Goal: Task Accomplishment & Management: Manage account settings

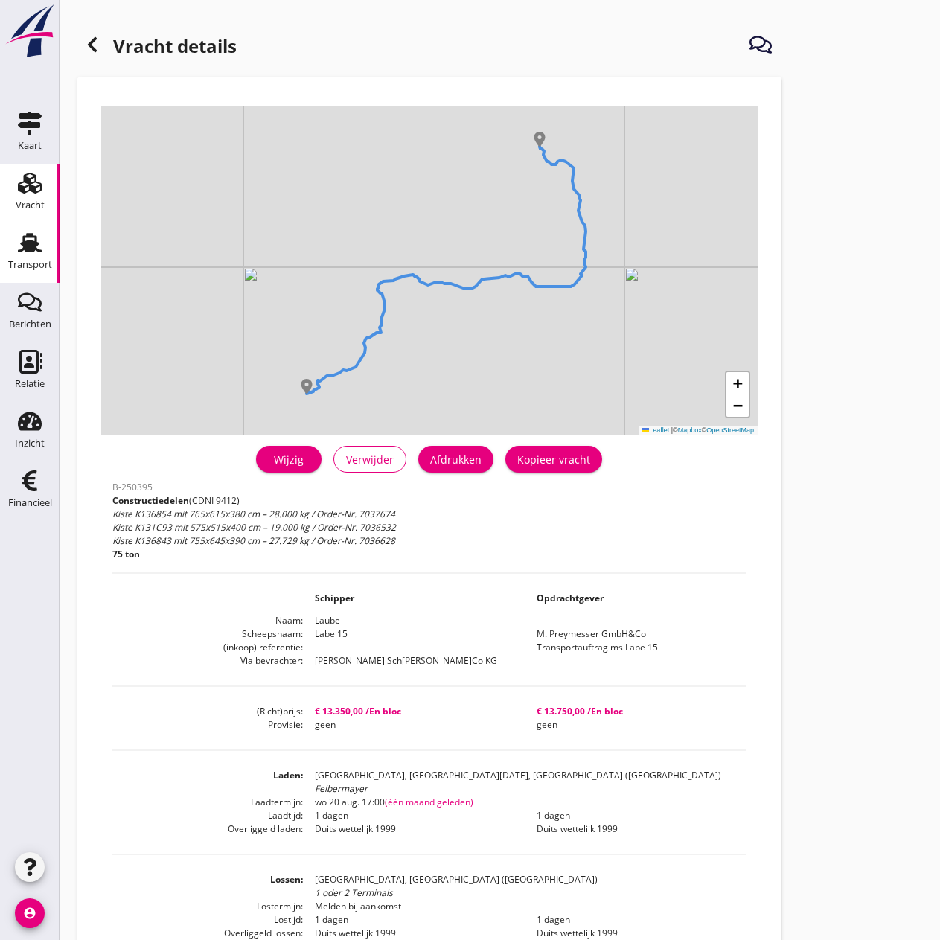
drag, startPoint x: 15, startPoint y: 249, endPoint x: 26, endPoint y: 248, distance: 11.3
click at [15, 249] on div "Transport" at bounding box center [30, 243] width 36 height 24
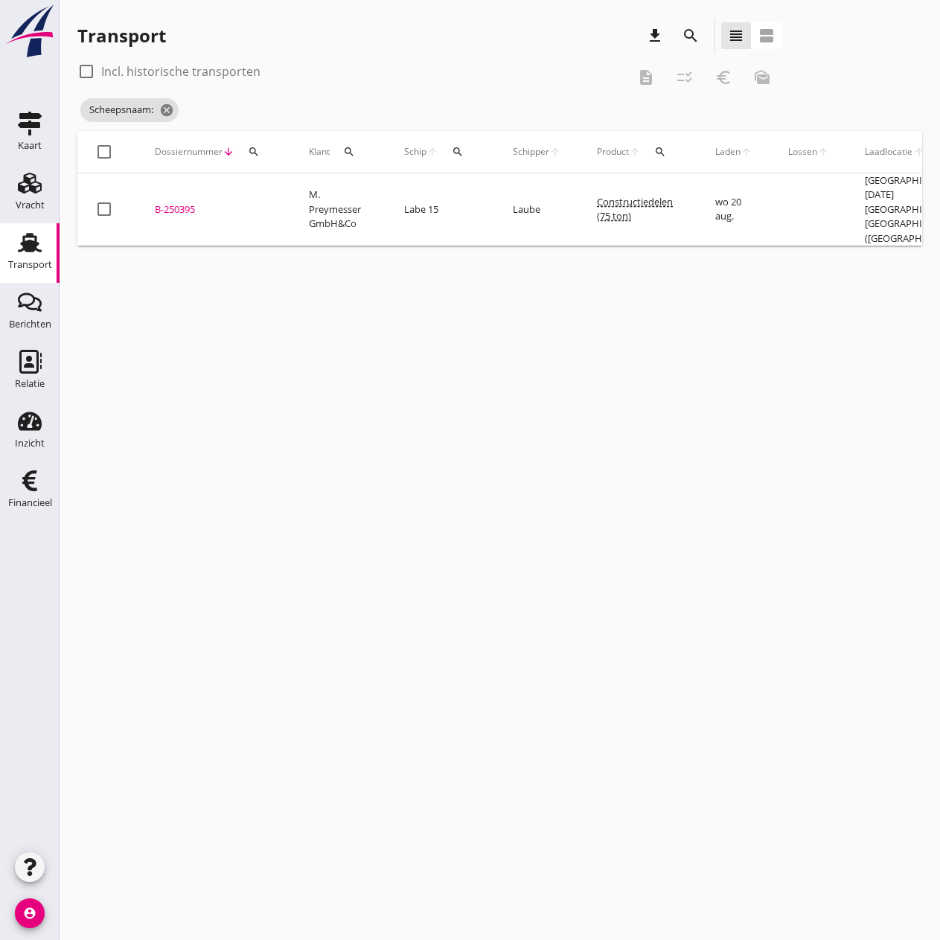
click at [457, 154] on icon "search" at bounding box center [458, 152] width 12 height 12
click at [491, 197] on input "Zoek op (scheeps)naam" at bounding box center [528, 195] width 155 height 24
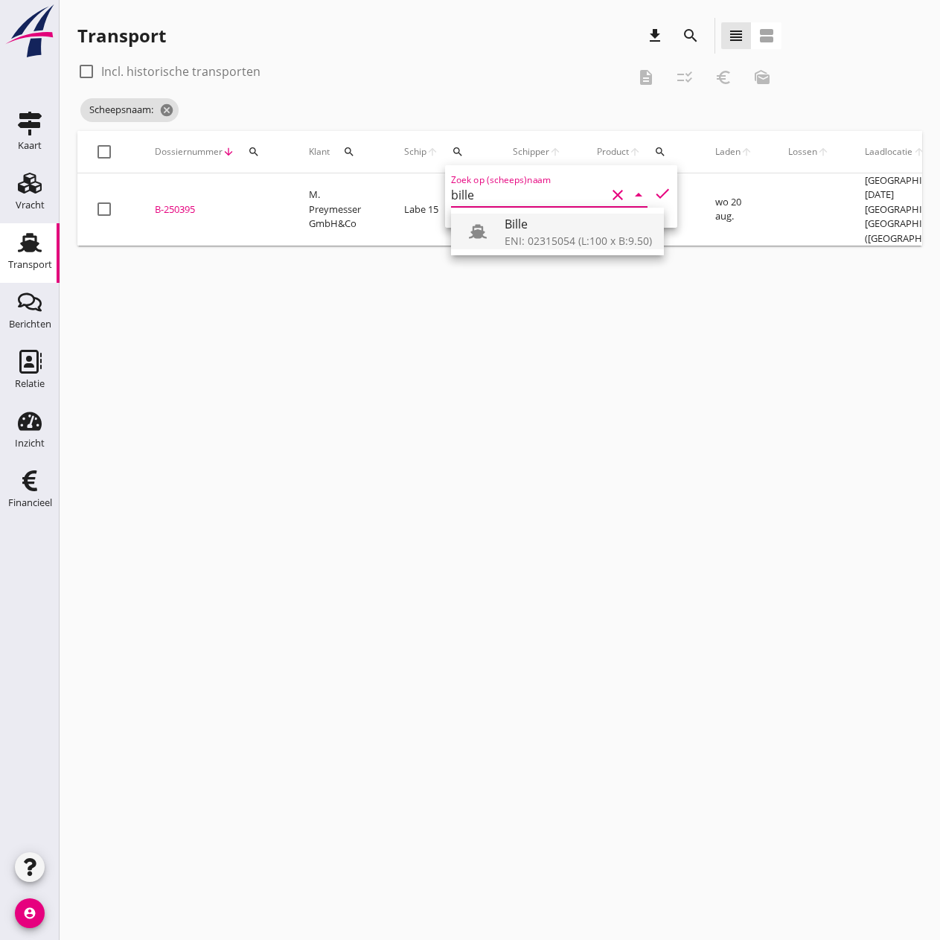
drag, startPoint x: 544, startPoint y: 241, endPoint x: 552, endPoint y: 241, distance: 7.5
click at [545, 241] on div "ENI: 02315054 (L:100 x B:9.50)" at bounding box center [578, 241] width 147 height 16
click at [654, 194] on icon "check" at bounding box center [663, 194] width 18 height 18
type input "Bille"
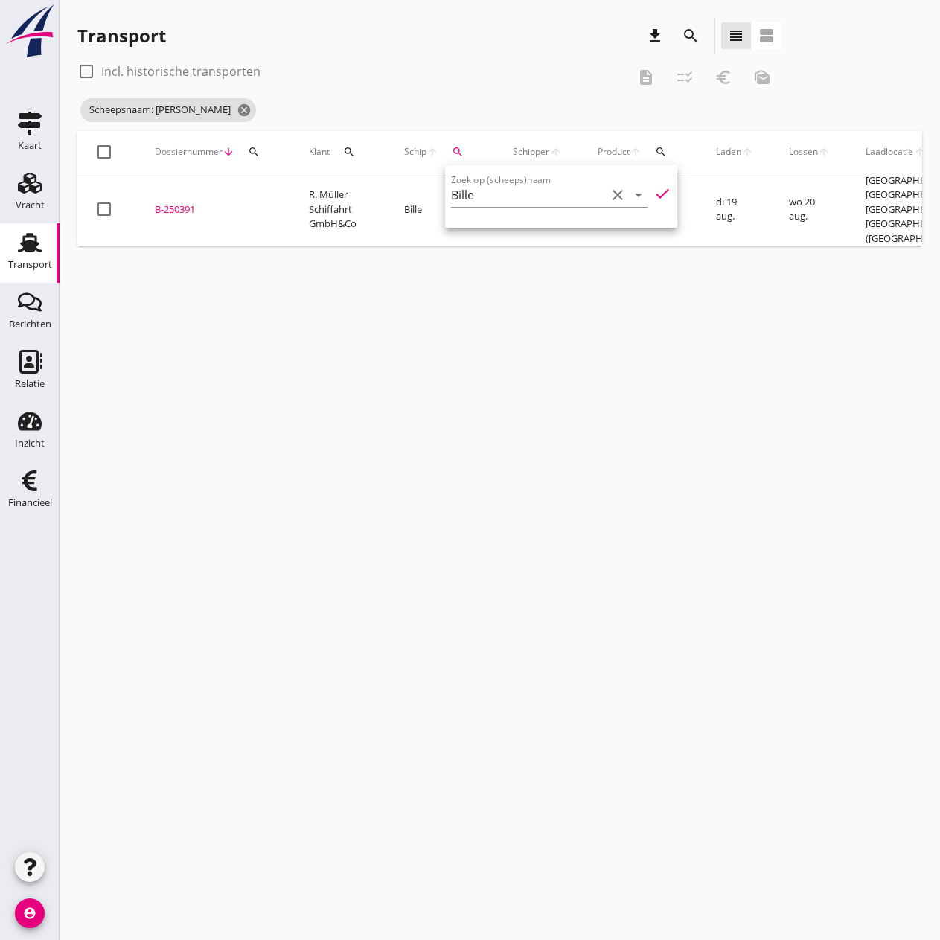
click at [179, 211] on div "B-250391" at bounding box center [214, 210] width 118 height 15
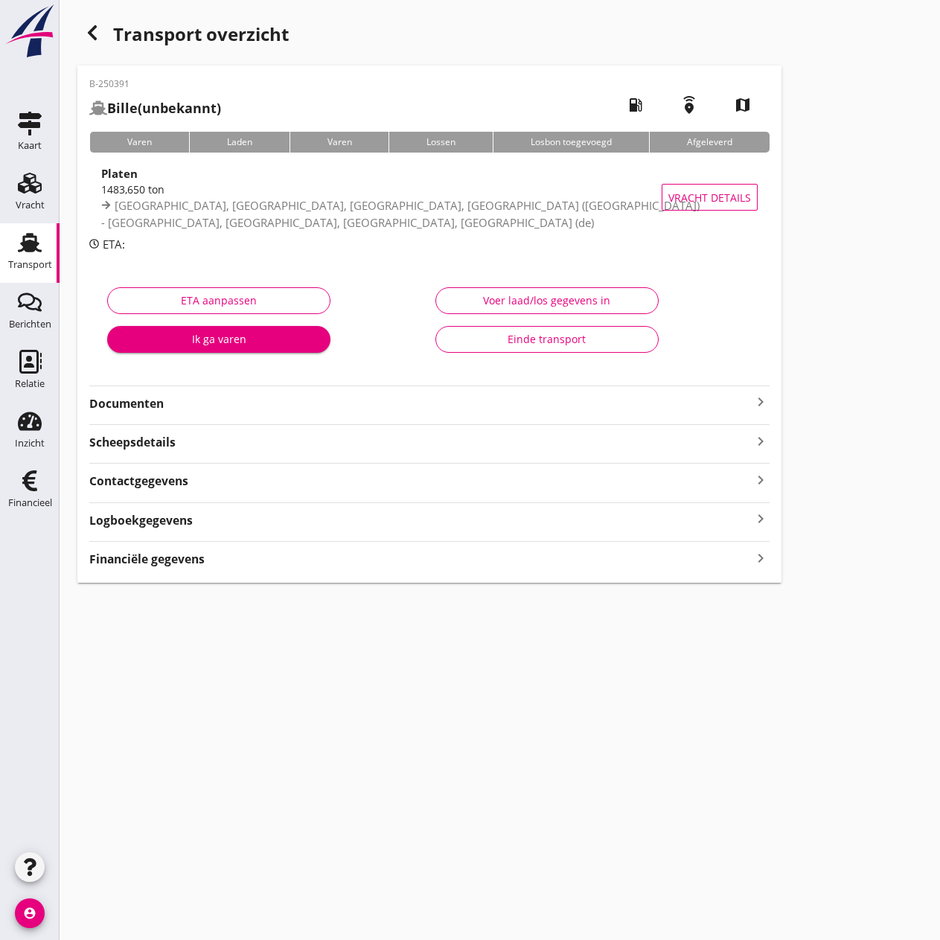
click at [179, 557] on strong "Financiële gegevens" at bounding box center [146, 559] width 115 height 17
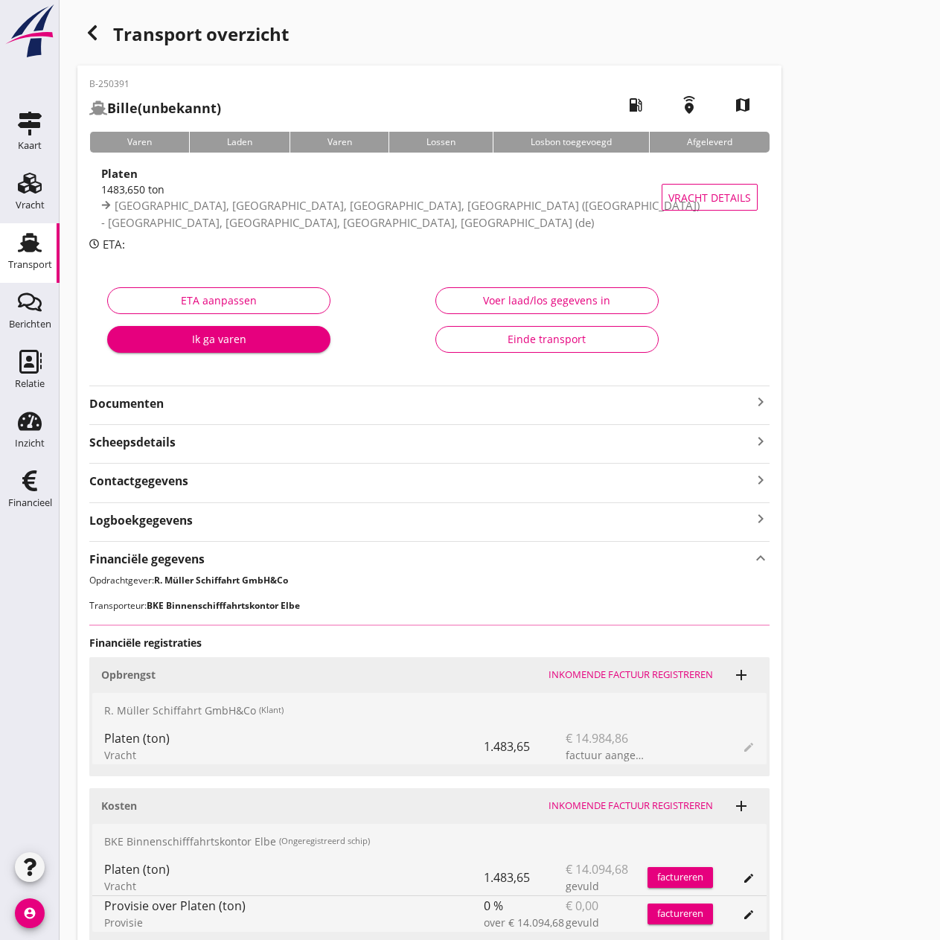
scroll to position [127, 0]
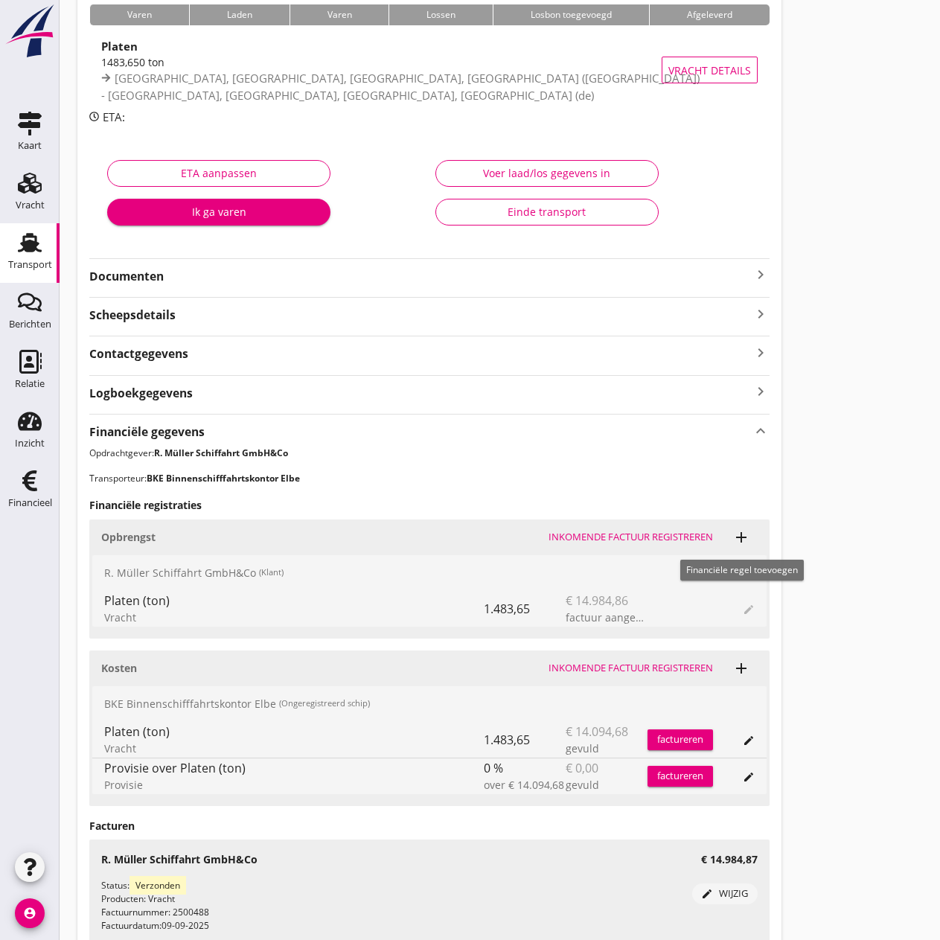
click at [742, 535] on icon "add" at bounding box center [742, 538] width 18 height 18
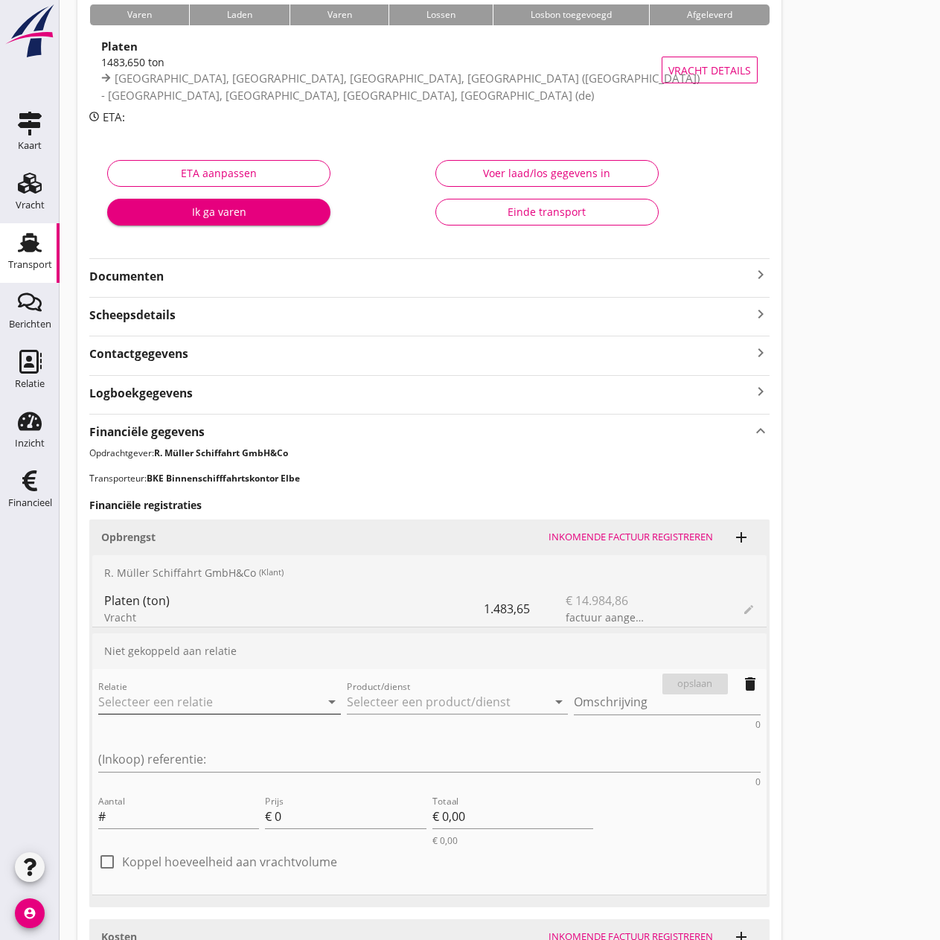
click at [118, 707] on input "Relatie" at bounding box center [198, 702] width 201 height 24
click at [211, 730] on div "R. Müller Schiffahrt GmbH&Co" at bounding box center [195, 731] width 171 height 18
type input "R. Müller Schiffahrt GmbH&Co"
click at [357, 701] on input "Product/dienst" at bounding box center [447, 702] width 201 height 24
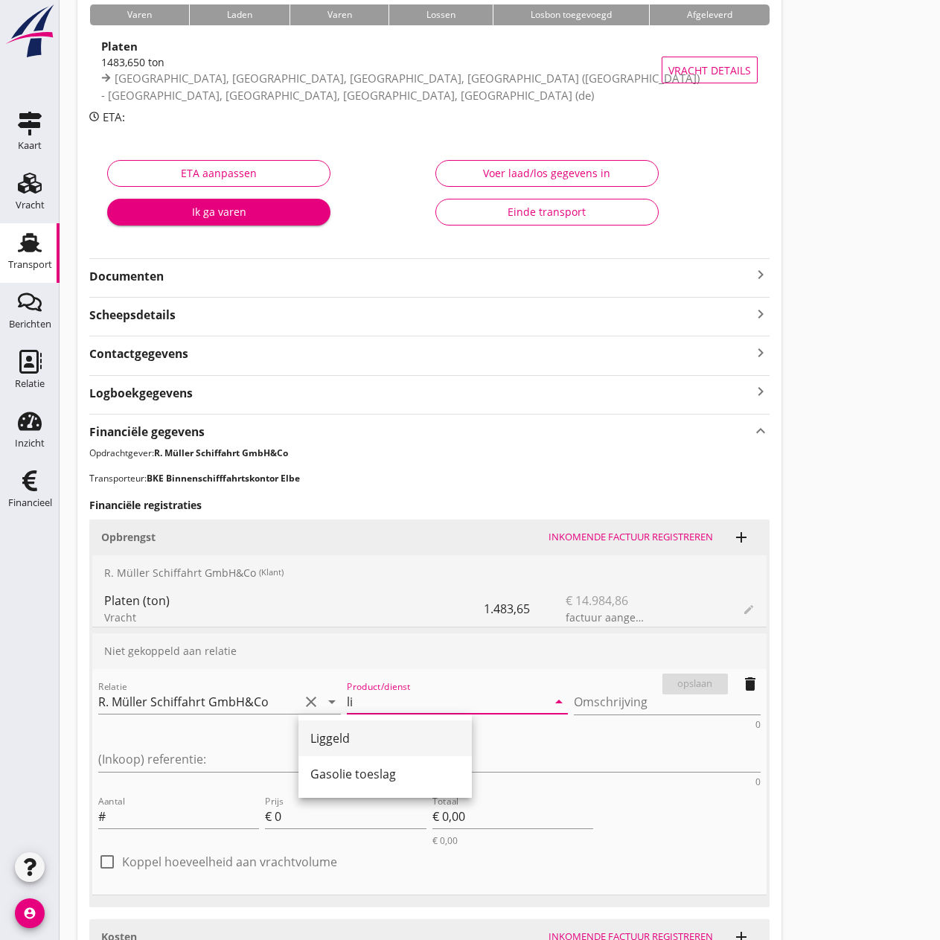
click at [369, 732] on div "Liggeld" at bounding box center [386, 739] width 150 height 18
type input "Liggeld"
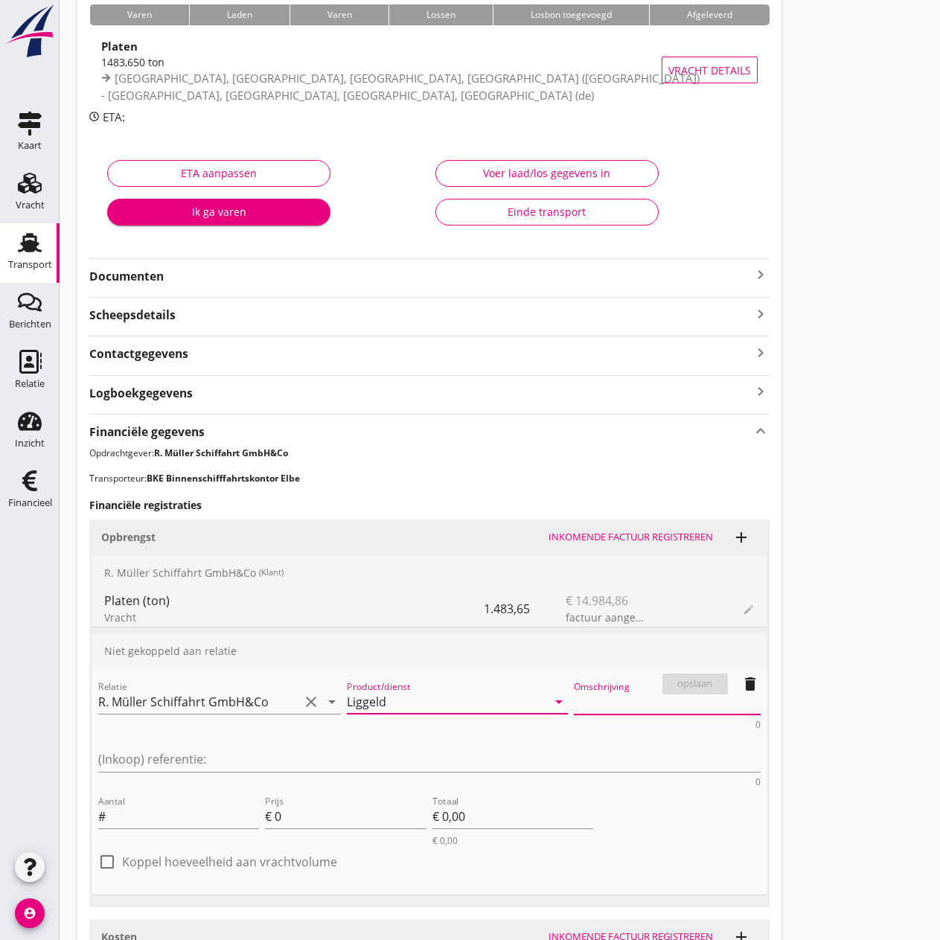
click at [574, 696] on textarea "Omschrijving" at bounding box center [667, 702] width 187 height 25
click at [574, 694] on textarea "Omschrijving" at bounding box center [667, 702] width 187 height 25
paste textarea "  ~  vswctme…"
type textarea "  ~  vswctme…"
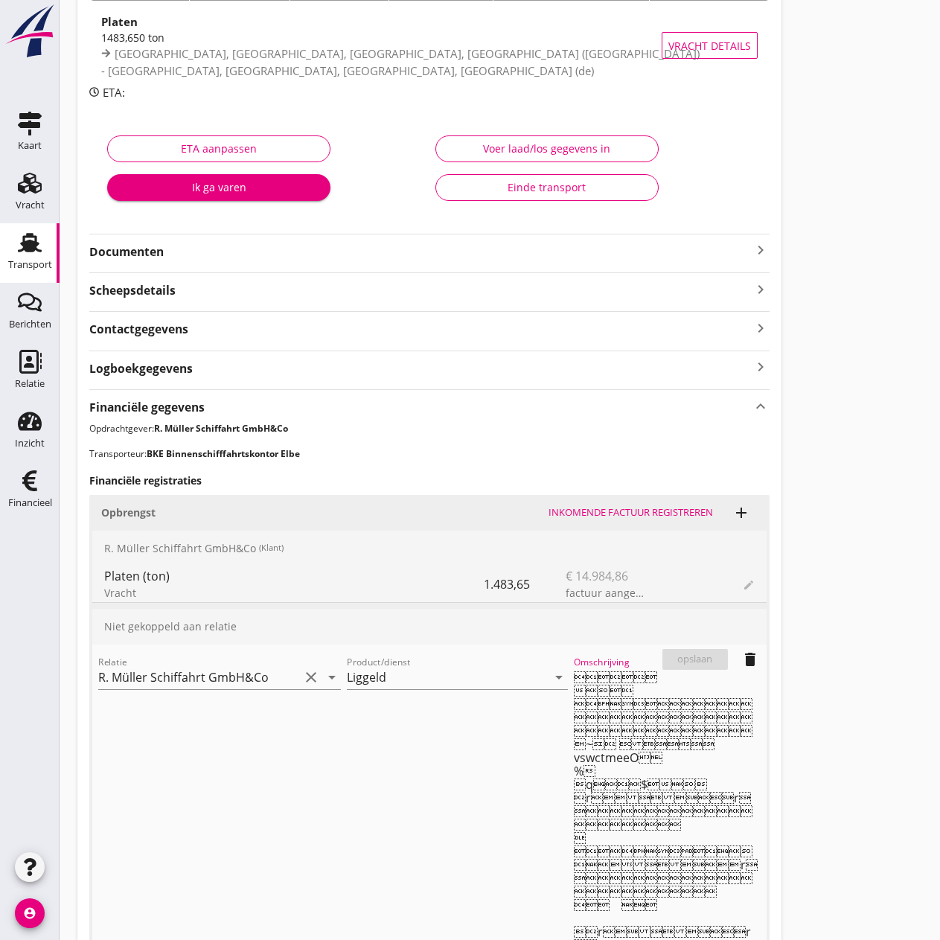
scroll to position [524, 0]
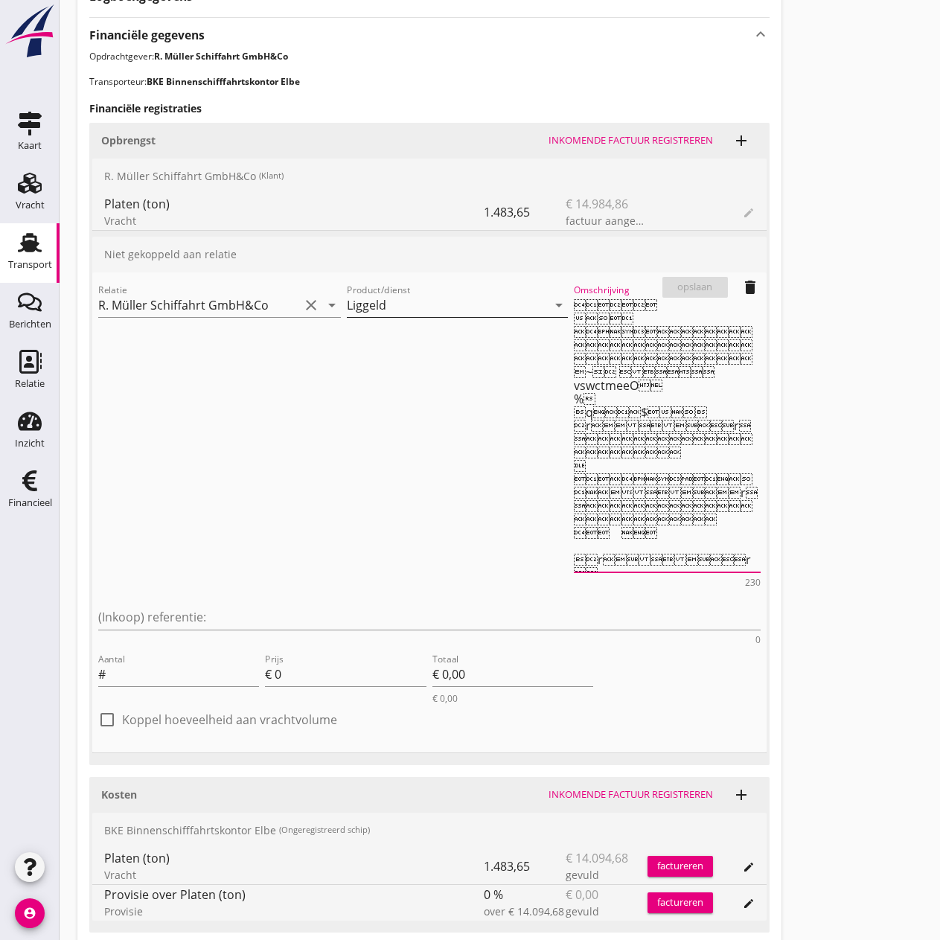
drag, startPoint x: 614, startPoint y: 557, endPoint x: 425, endPoint y: 303, distance: 316.6
click at [420, 303] on div "Relatie R. Müller Schiffahrt GmbH&Co clear arrow_drop_down Product/dienst Ligge…" at bounding box center [429, 462] width 669 height 369
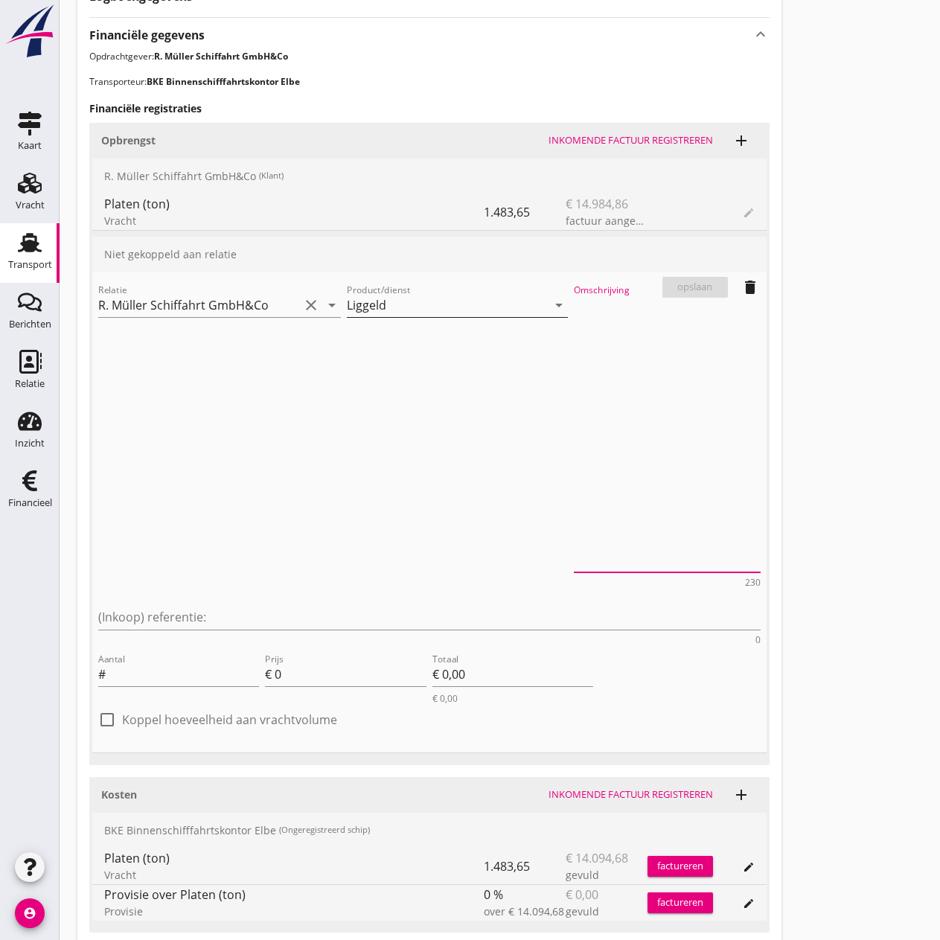
scroll to position [467, 0]
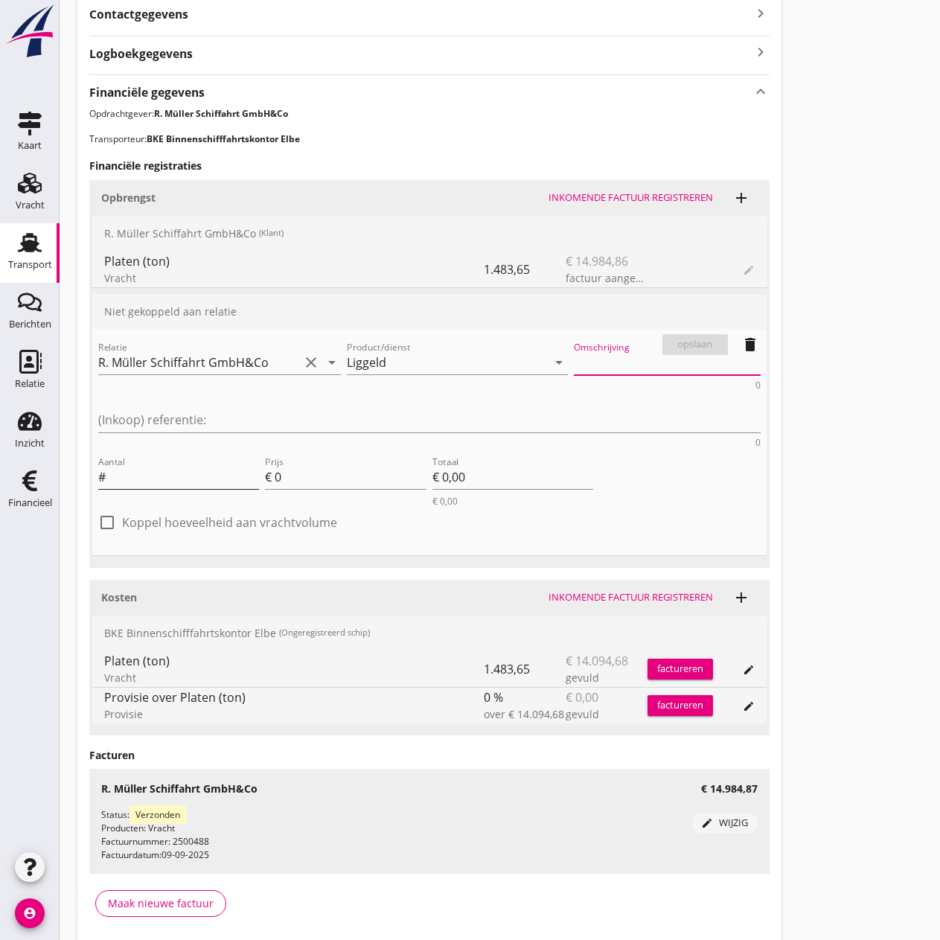
click at [182, 465] on input "Aantal" at bounding box center [184, 477] width 150 height 24
type input "2"
type input "1"
type input "€ 2,00"
type input "18"
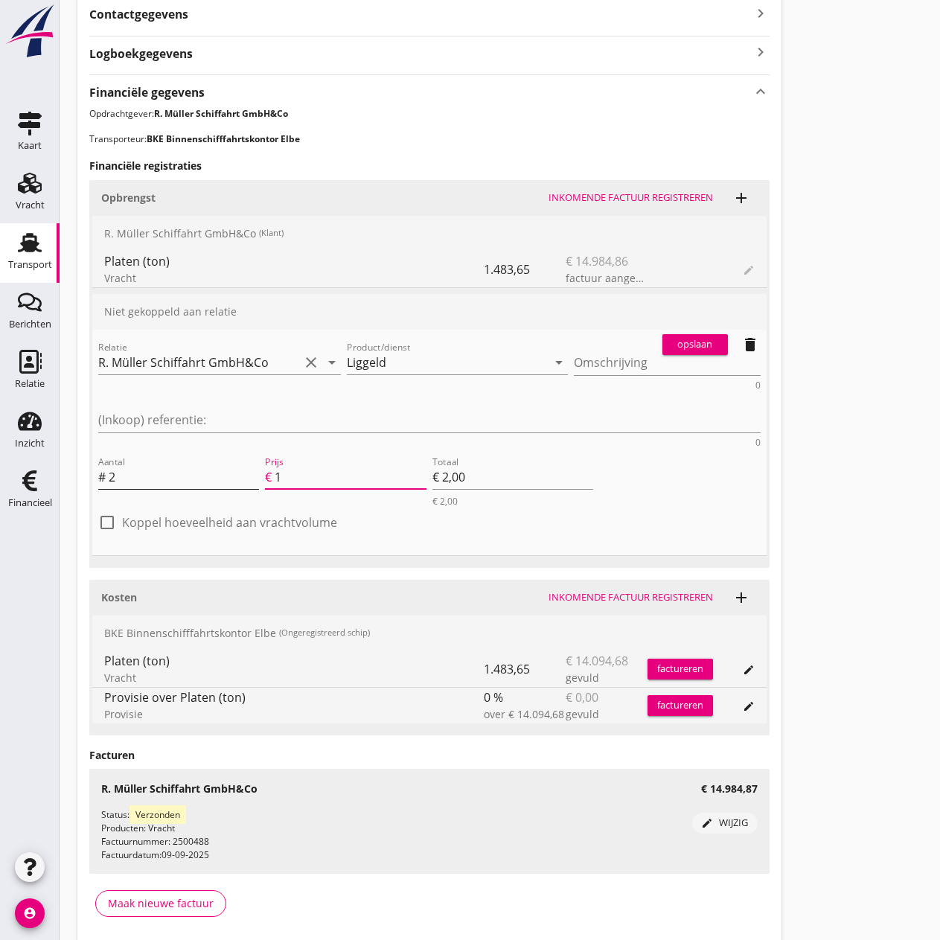
type input "€ 36,00"
type input "180"
type input "€ 360,00"
type input "1807"
type input "€ [DATE]"
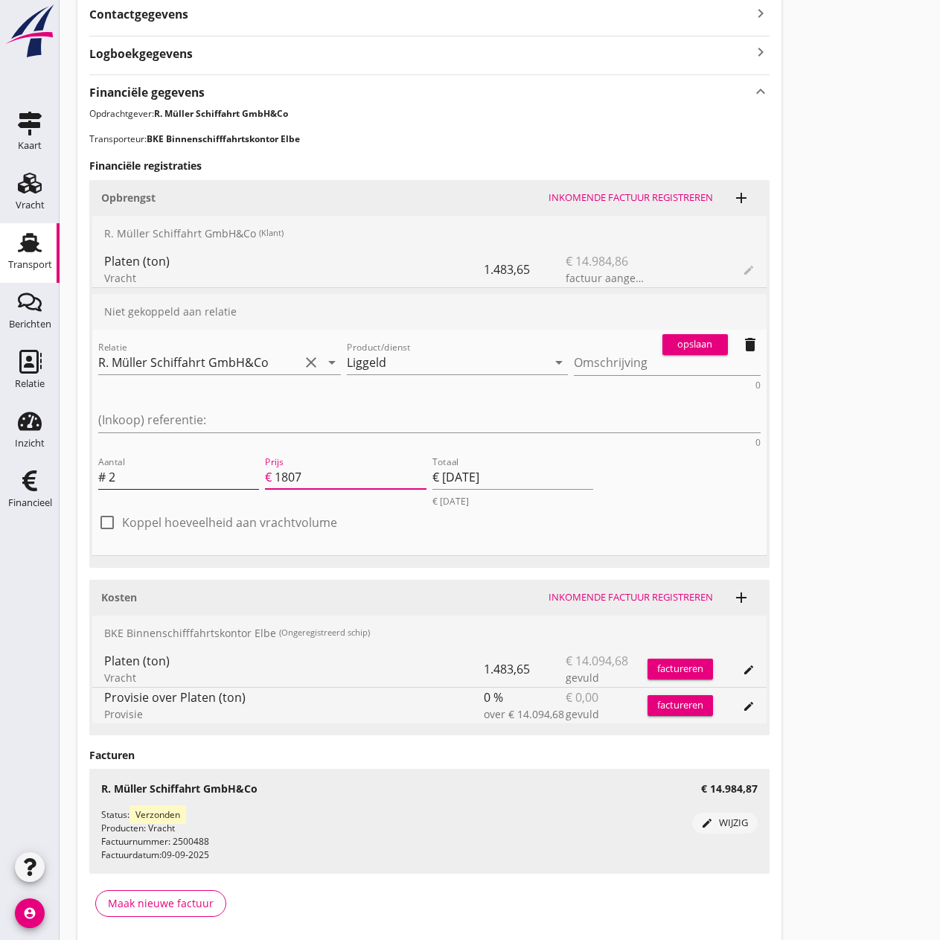
type input "€ 0,00"
type input "1807.0"
type input "€ [DATE]"
type input "1807.0"
click at [685, 346] on div "opslaan" at bounding box center [696, 344] width 54 height 15
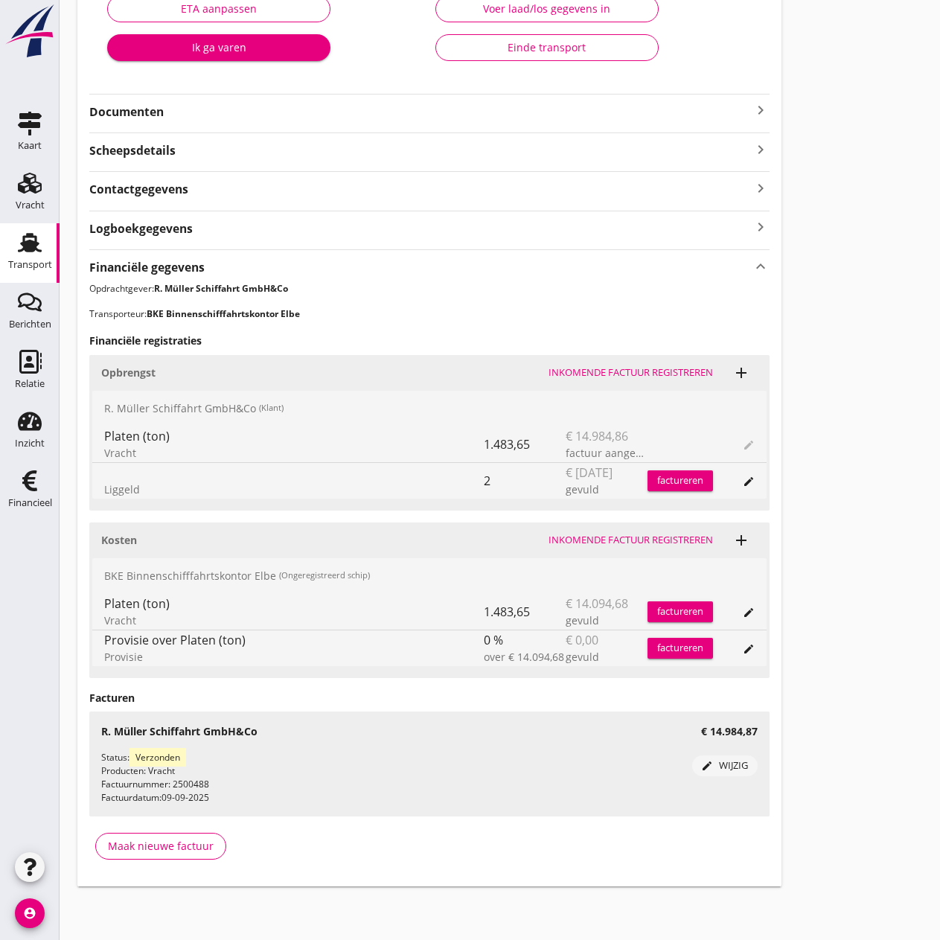
scroll to position [292, 0]
click at [684, 480] on div "factureren" at bounding box center [681, 481] width 66 height 15
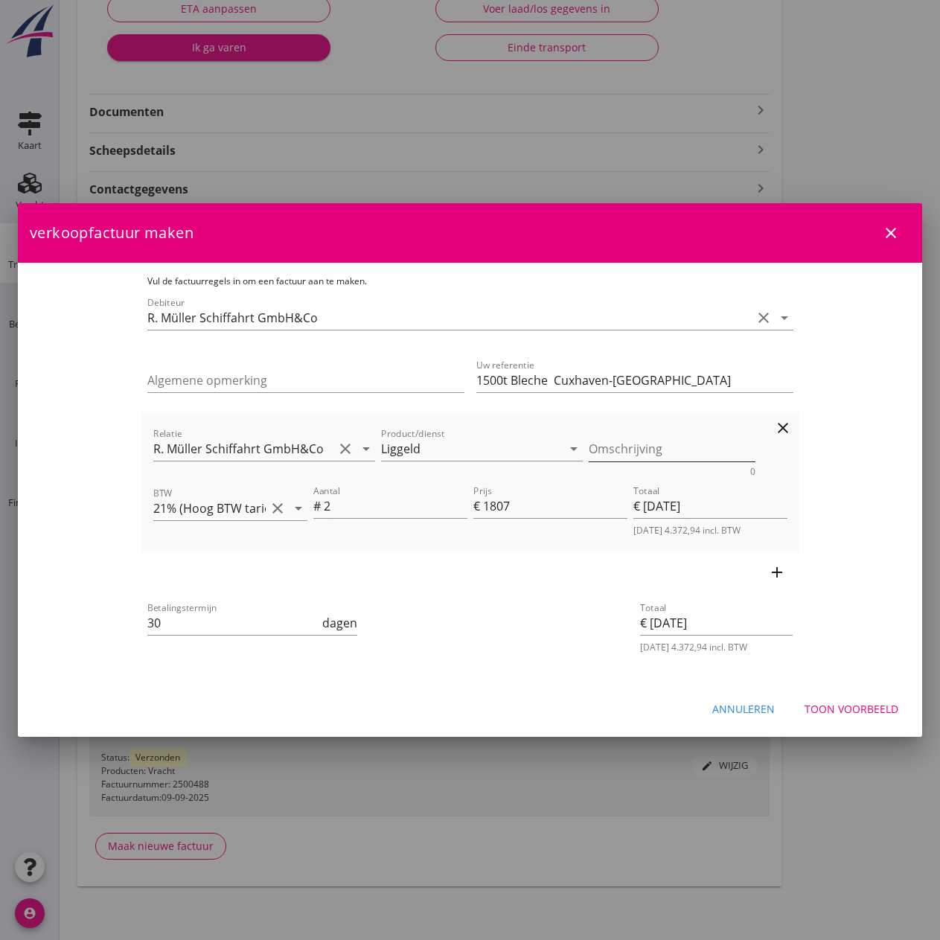
click at [614, 451] on textarea "Omschrijving" at bounding box center [672, 449] width 167 height 25
paste textarea "Liegegeld entstanden mit löschen im Salzgitter. 30 stunden von 01-12 12 Uhr bis…"
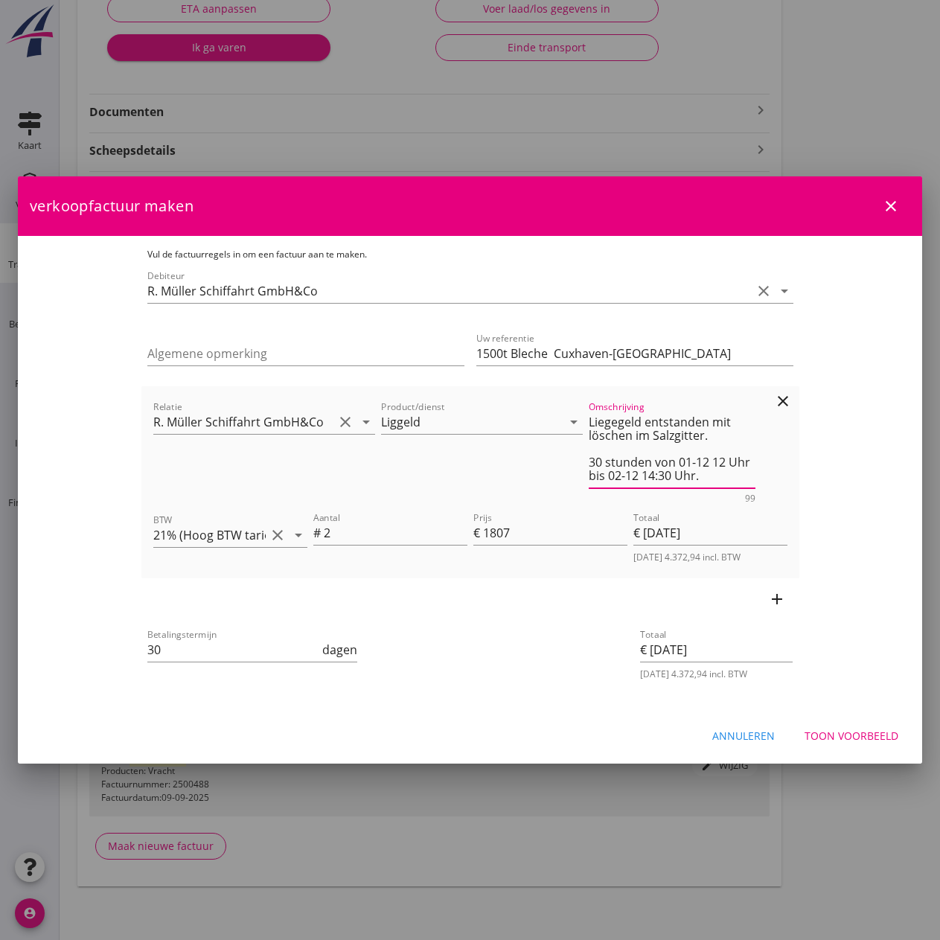
click at [641, 444] on textarea "Liegegeld entstanden mit löschen im Salzgitter. 30 stunden von 01-12 12 Uhr bis…" at bounding box center [672, 449] width 167 height 78
drag, startPoint x: 633, startPoint y: 438, endPoint x: 575, endPoint y: 435, distance: 58.2
click at [575, 435] on div "Relatie R. Müller Schiffahrt GmbH&Co clear arrow_drop_down Product/dienst Ligge…" at bounding box center [470, 450] width 640 height 111
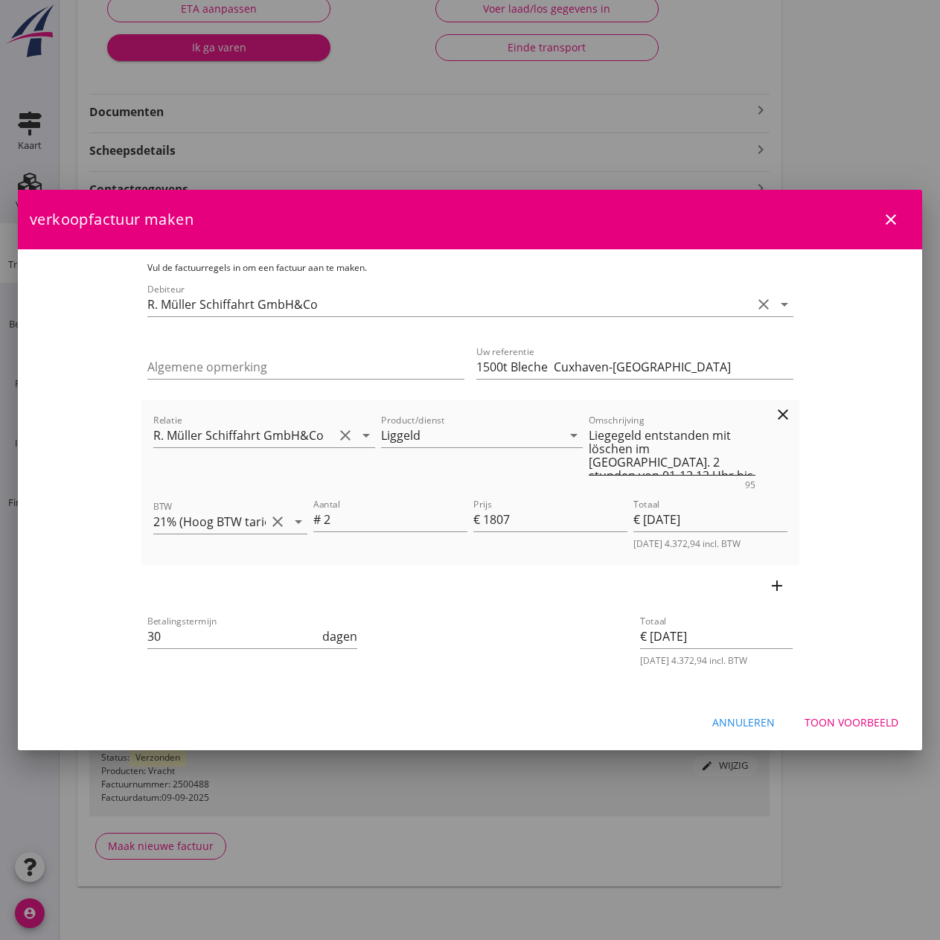
click at [661, 447] on textarea "Liegegeld entstanden mit löschen im [GEOGRAPHIC_DATA]. 2 stunden von 01-12 12 U…" at bounding box center [672, 449] width 167 height 51
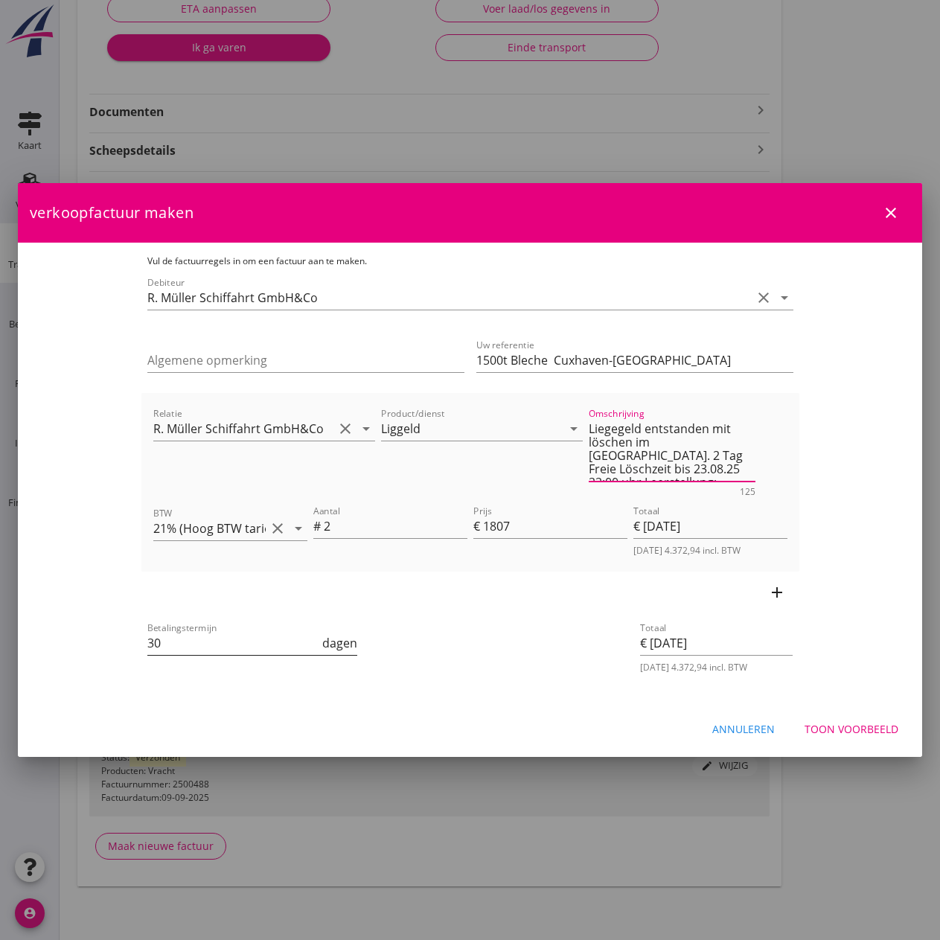
type textarea "Liegegeld entstanden mit löschen im [GEOGRAPHIC_DATA]. 2 Tag Freie Löschzeit bi…"
click at [147, 643] on input "30" at bounding box center [233, 643] width 173 height 24
type input "3"
type input "14"
click at [185, 524] on input "21% (Hoog BTW tarief)" at bounding box center [209, 529] width 112 height 24
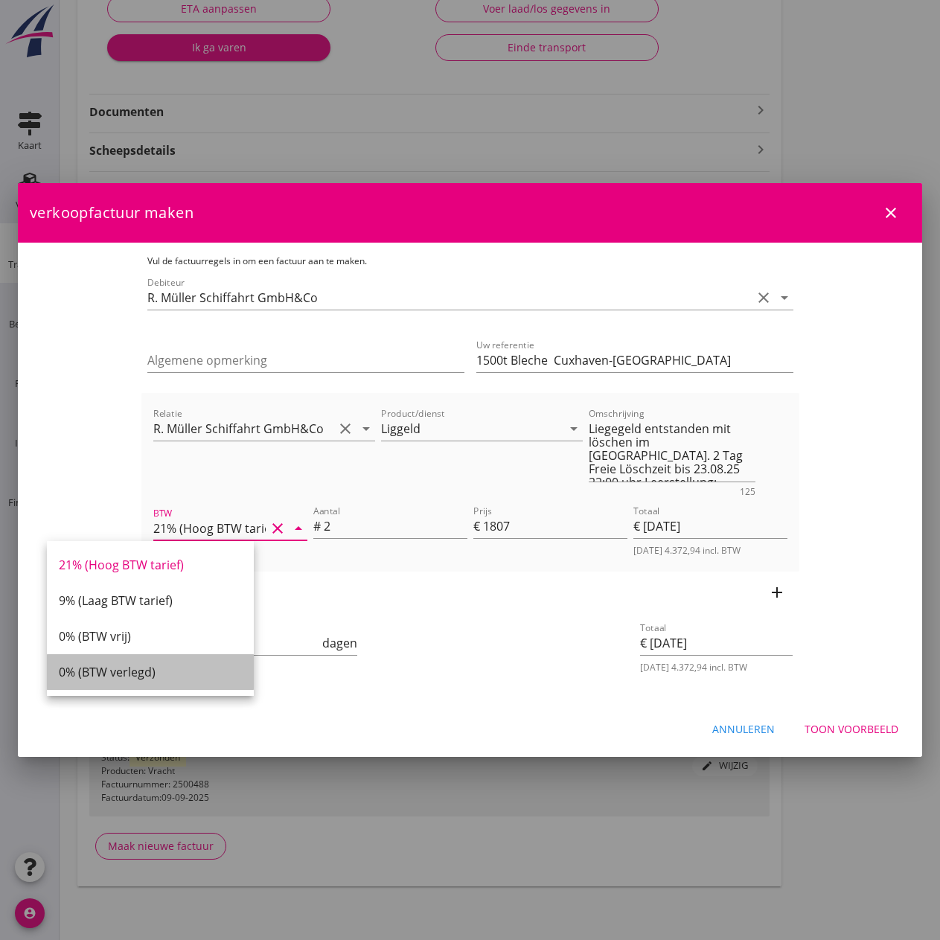
click at [137, 673] on div "0% (BTW verlegd)" at bounding box center [150, 672] width 183 height 18
type input "0% (BTW verlegd)"
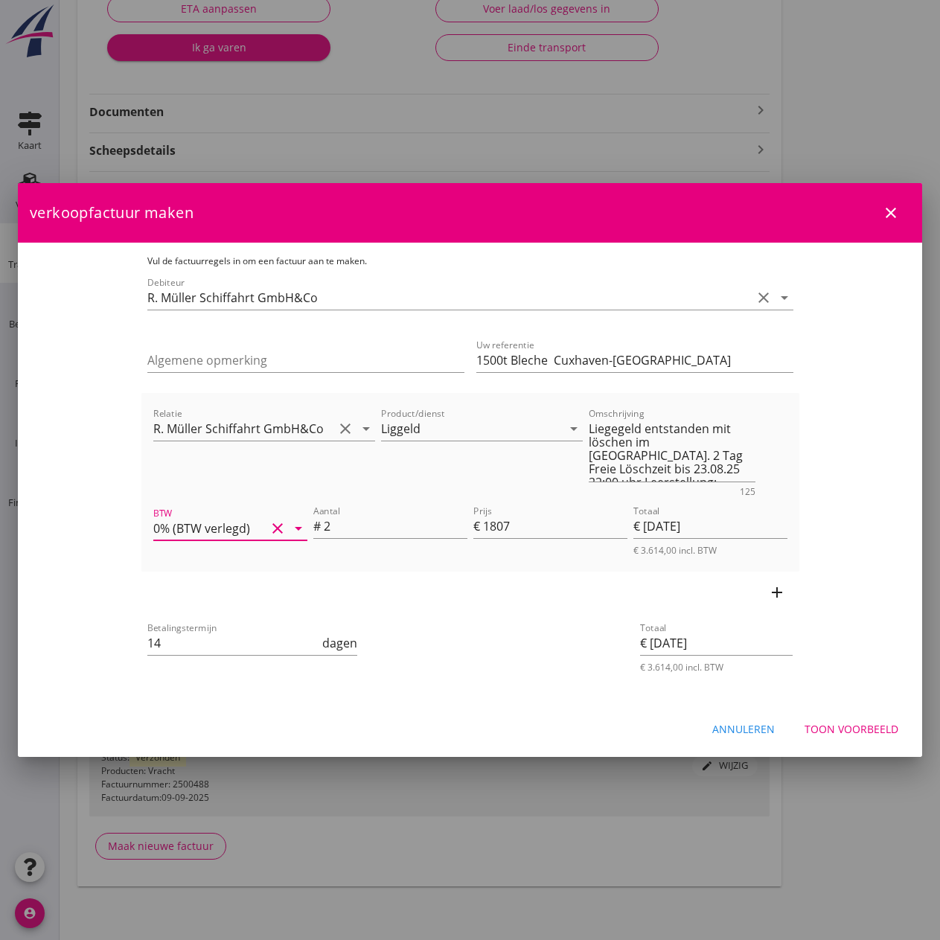
click at [844, 728] on div "Toon voorbeeld" at bounding box center [852, 730] width 94 height 16
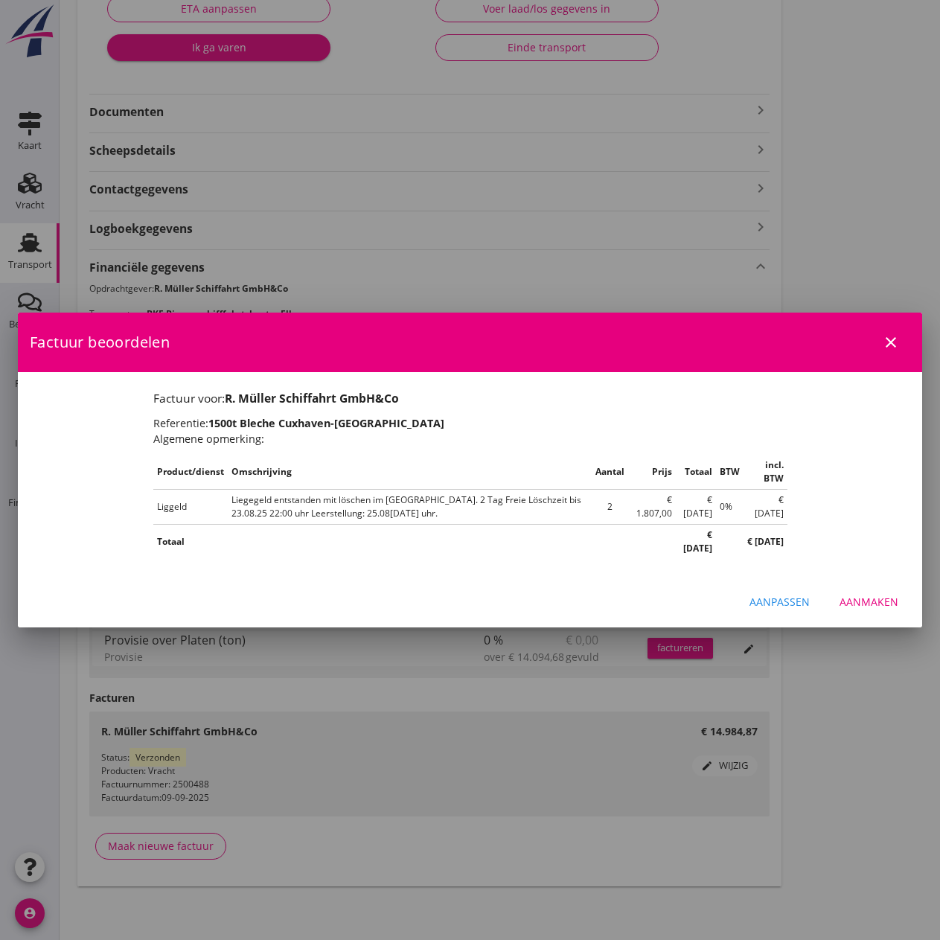
click at [886, 594] on div "Aanmaken" at bounding box center [869, 602] width 59 height 16
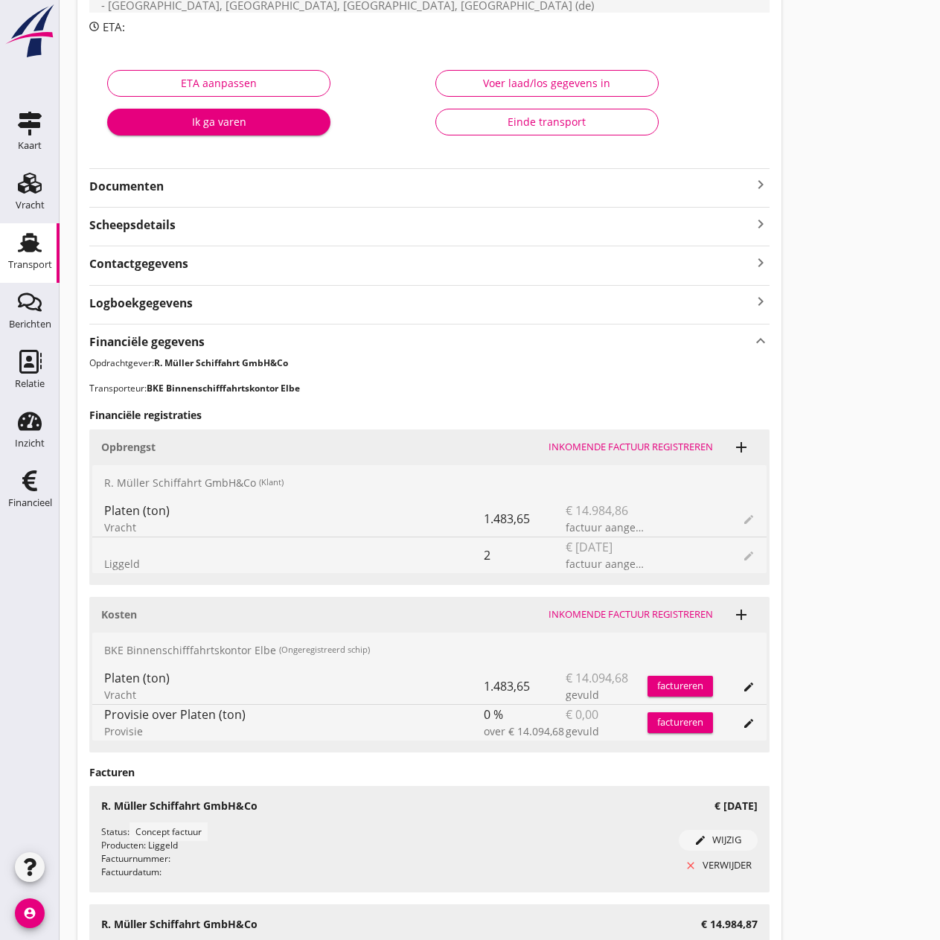
scroll to position [0, 0]
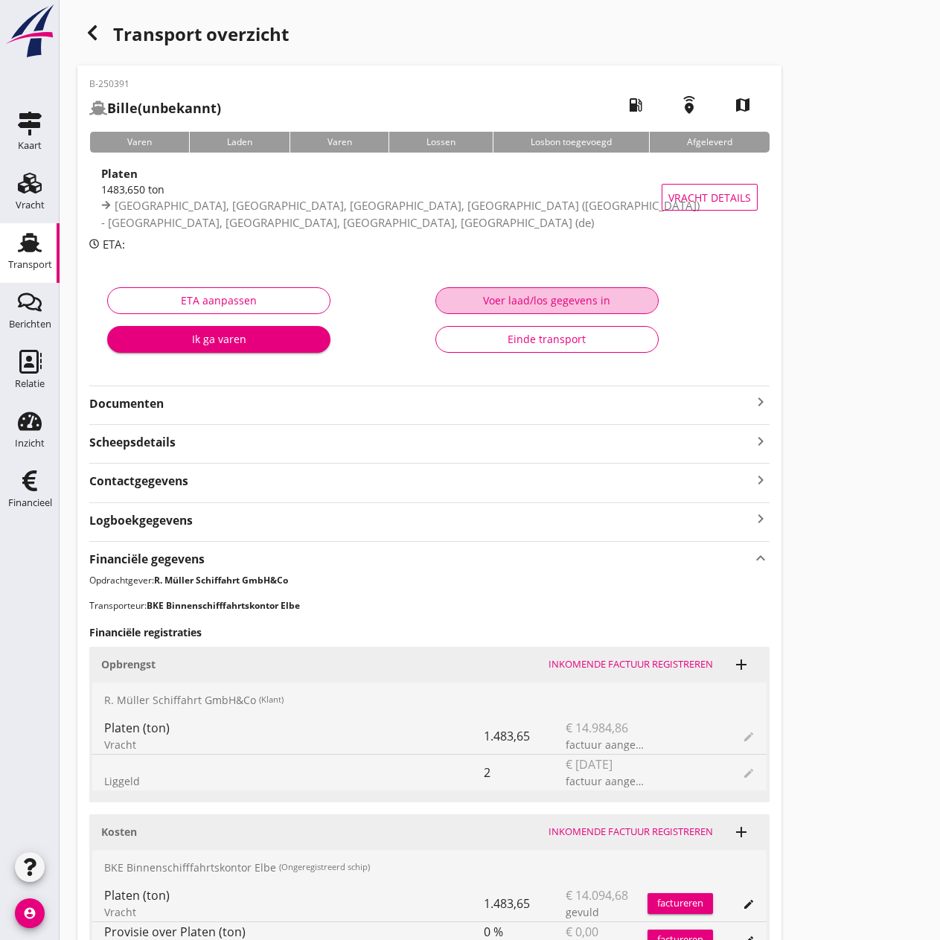
click at [585, 299] on div "Voer laad/los gegevens in" at bounding box center [547, 301] width 198 height 16
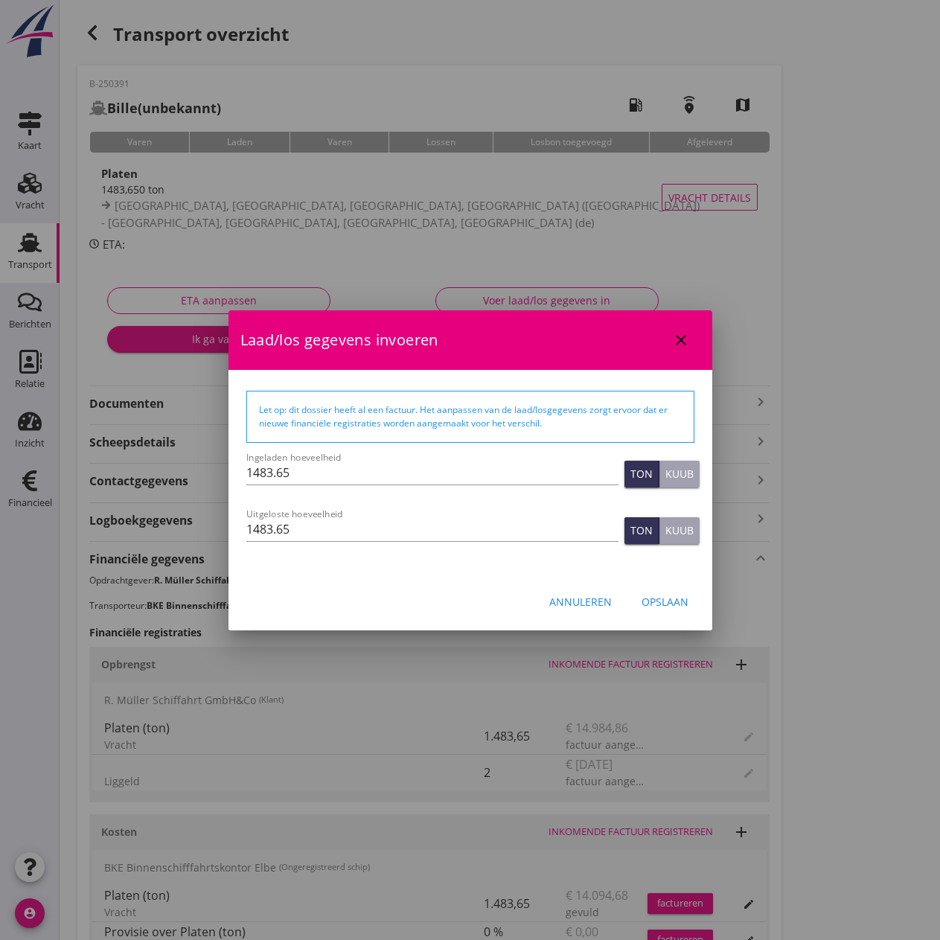
click at [676, 602] on div "Opslaan" at bounding box center [665, 602] width 47 height 16
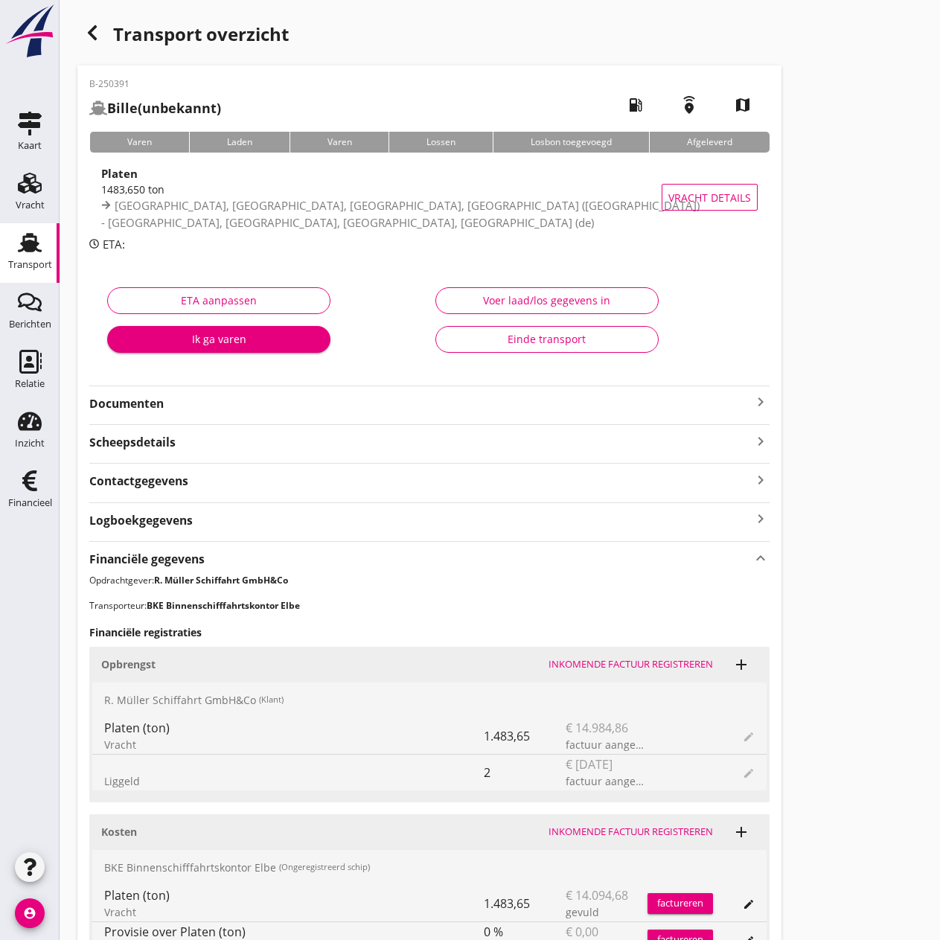
click at [553, 335] on div "Einde transport" at bounding box center [547, 339] width 198 height 16
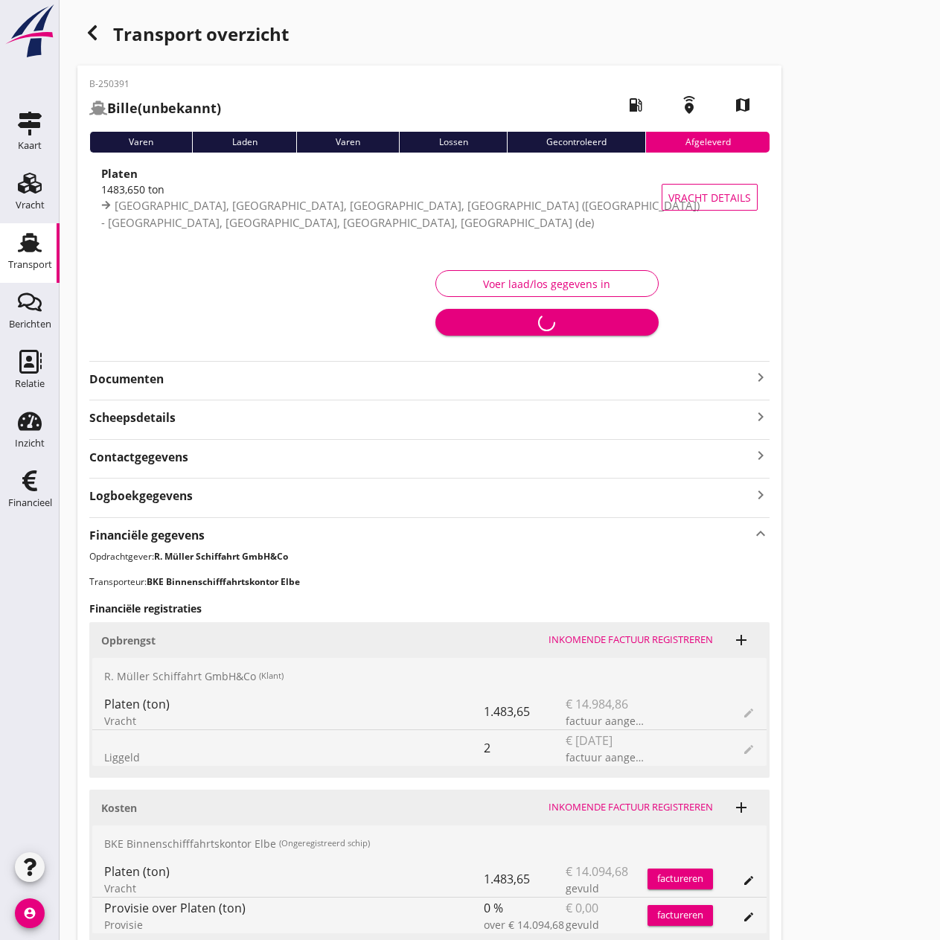
click at [18, 485] on icon "Financieel" at bounding box center [30, 481] width 24 height 24
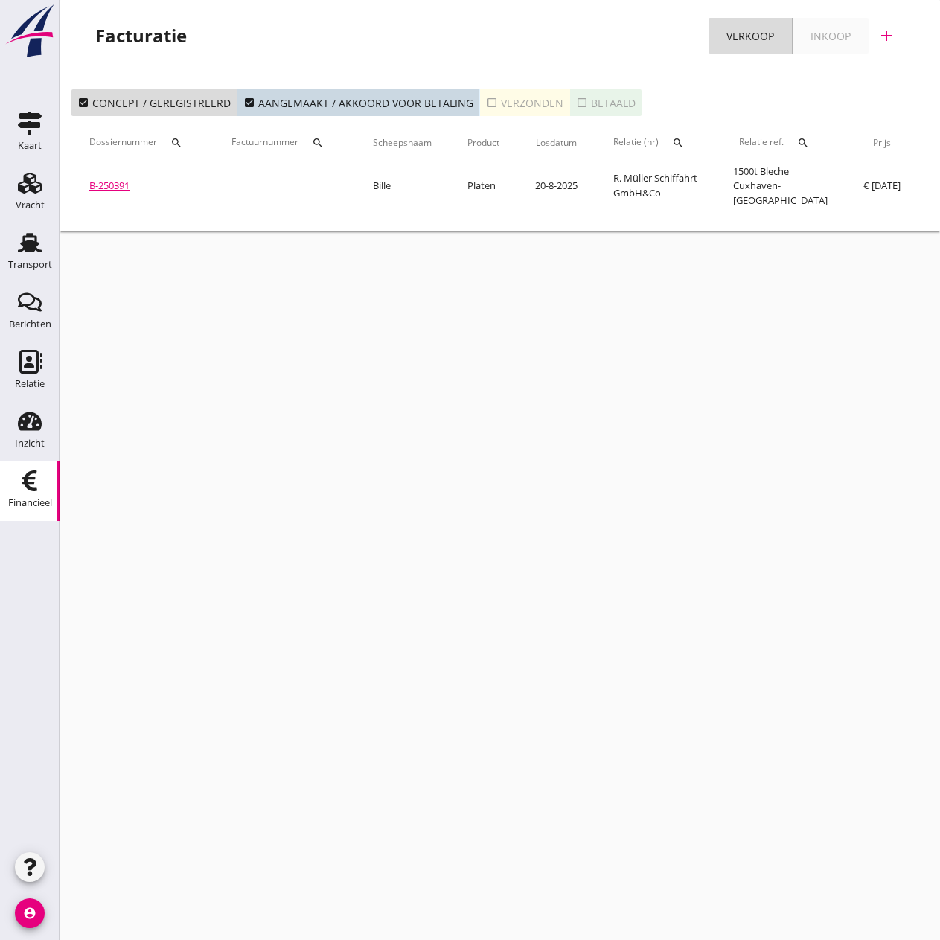
scroll to position [0, 239]
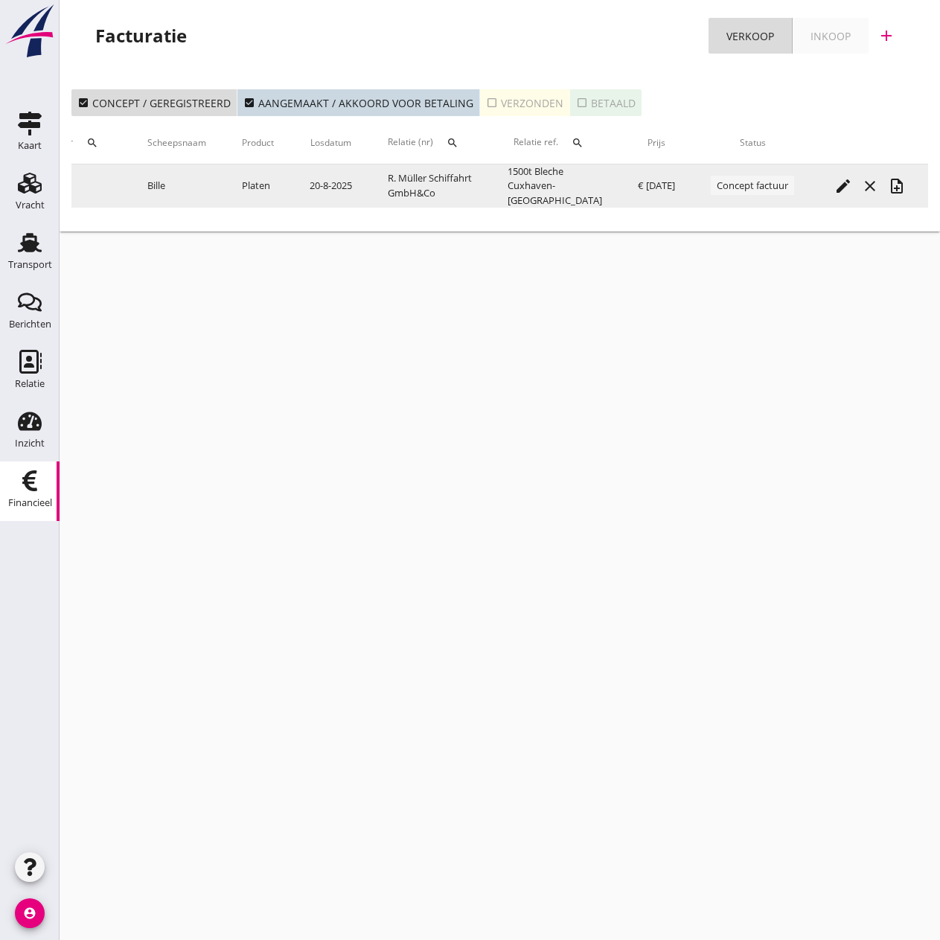
click at [900, 183] on icon "note_add" at bounding box center [897, 186] width 18 height 18
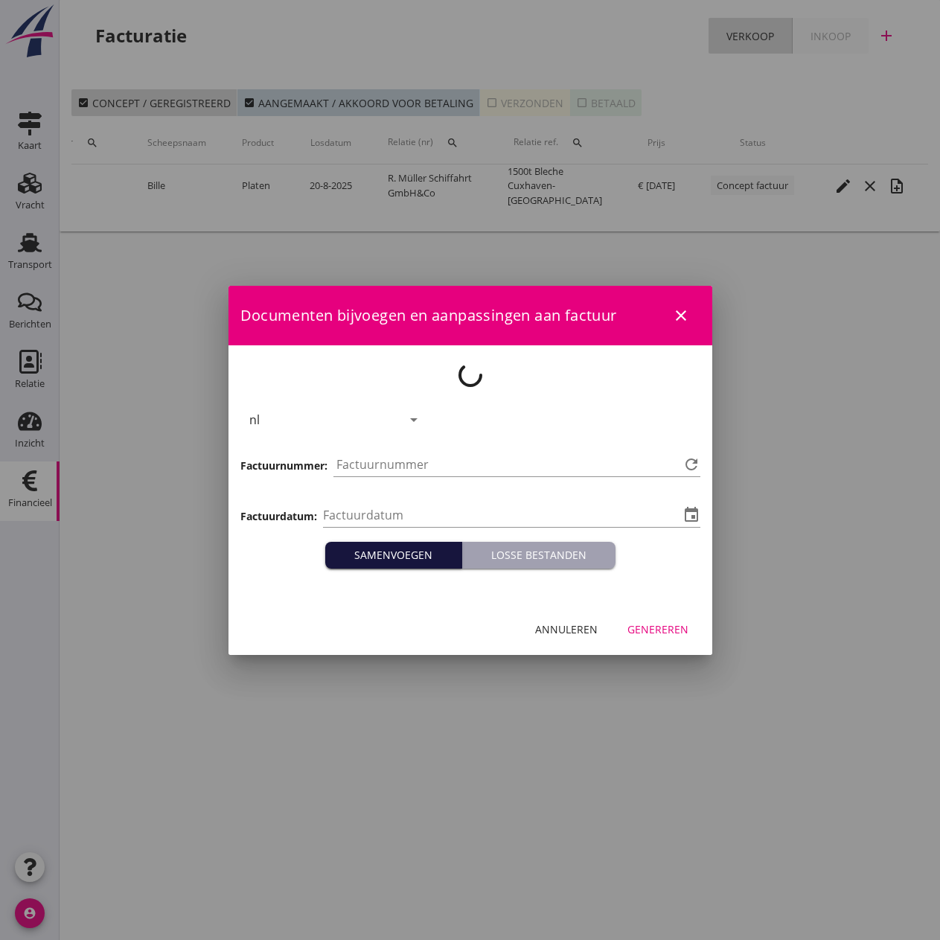
type input "2025-09-25"
type input "525"
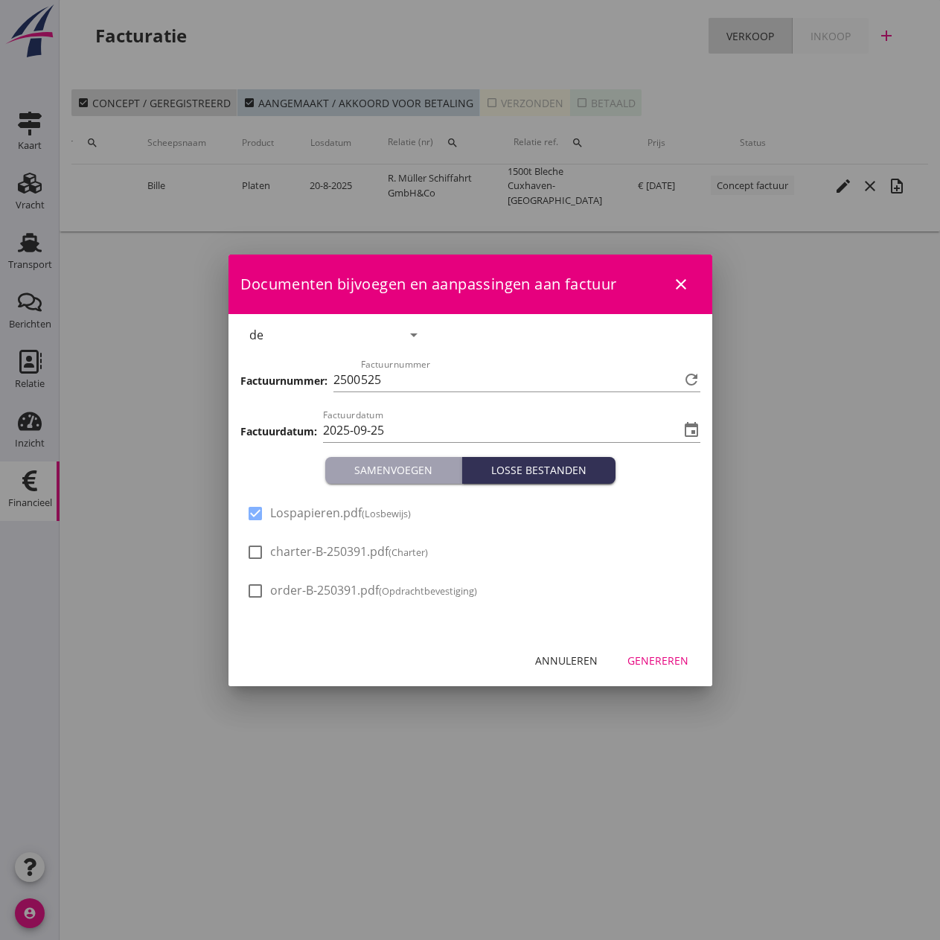
click at [659, 660] on div "Genereren" at bounding box center [658, 661] width 61 height 16
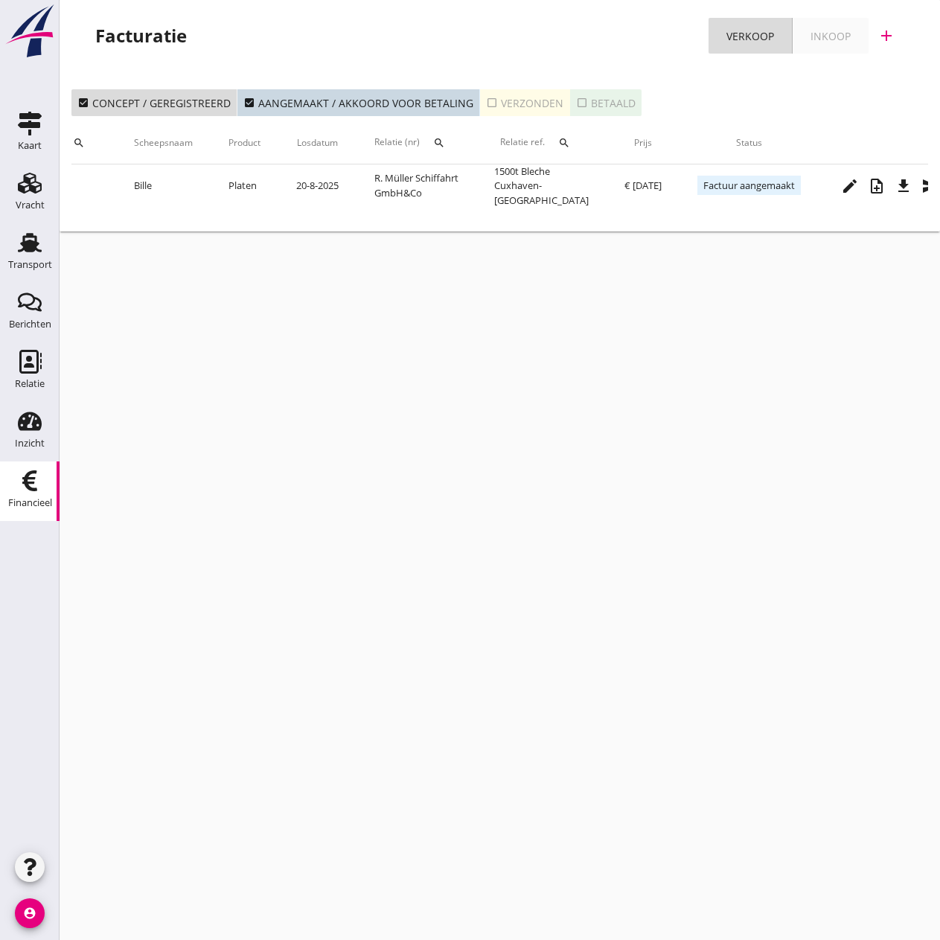
scroll to position [0, 286]
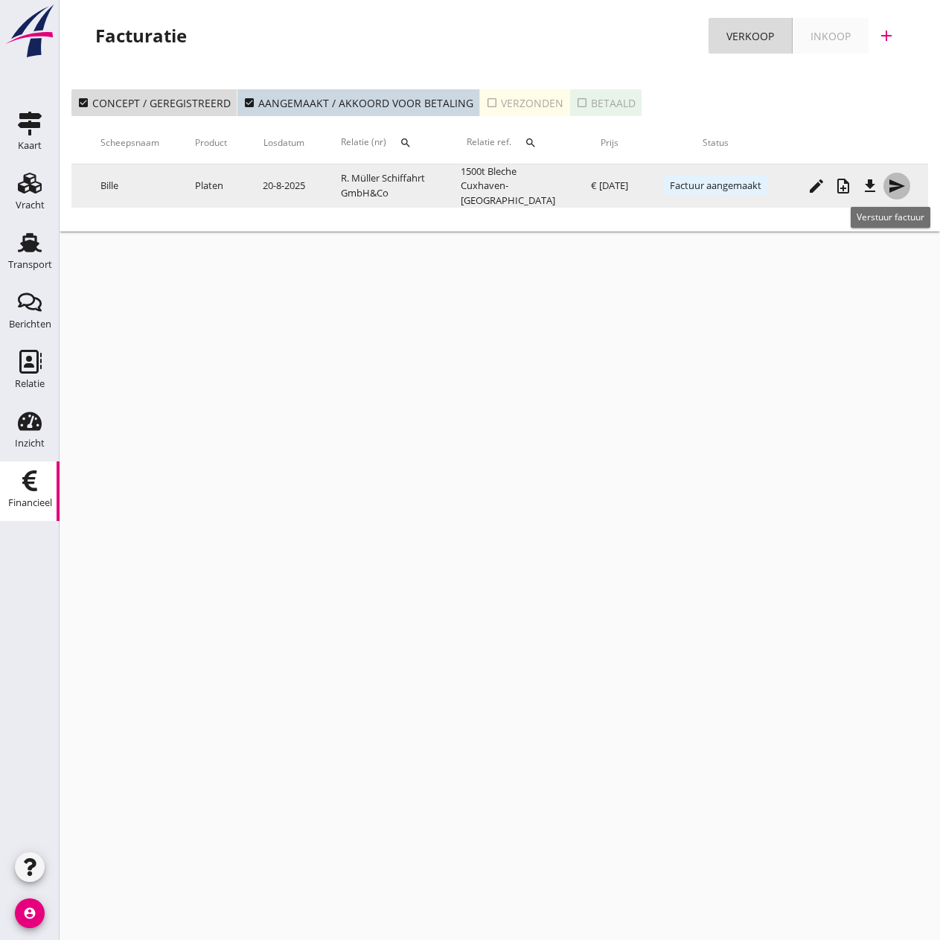
click at [900, 188] on icon "send" at bounding box center [897, 186] width 18 height 18
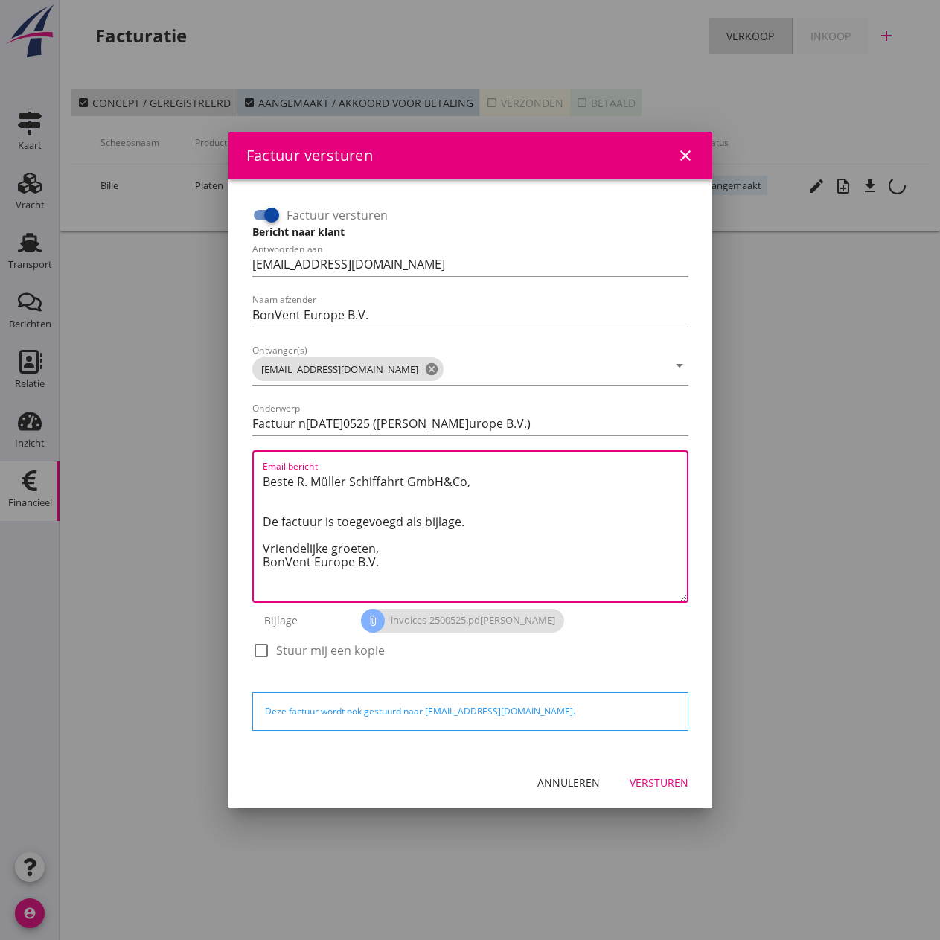
drag, startPoint x: 382, startPoint y: 550, endPoint x: 197, endPoint y: 480, distance: 197.9
click at [197, 480] on div "Factuur versturen close Factuur versturen Bericht naar klant Antwoorden aan [EM…" at bounding box center [470, 470] width 940 height 940
paste textarea "Guten Tag, Im Anhang finden Sie die Abrechnung für die Liegegeld der MS [PERSON…"
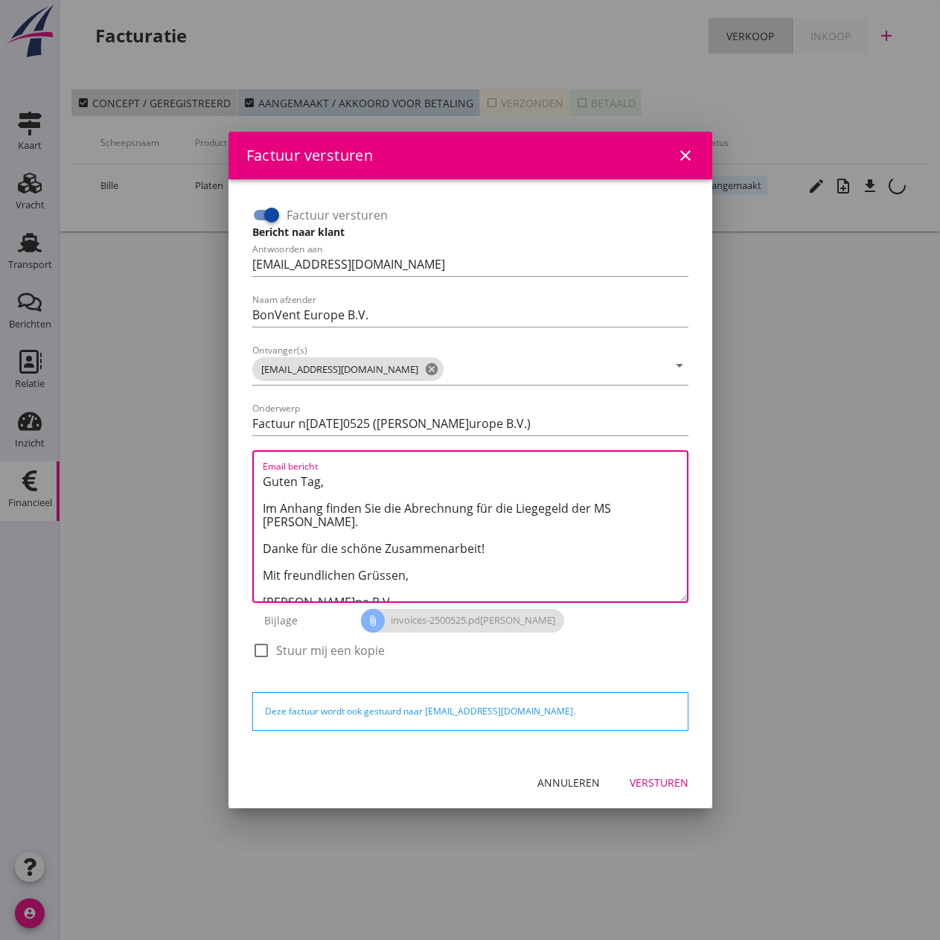
drag, startPoint x: 614, startPoint y: 506, endPoint x: 713, endPoint y: 545, distance: 106.6
click at [615, 506] on textarea "Guten Tag, Im Anhang finden Sie die Abrechnung für die Liegegeld der MS [PERSON…" at bounding box center [475, 536] width 424 height 132
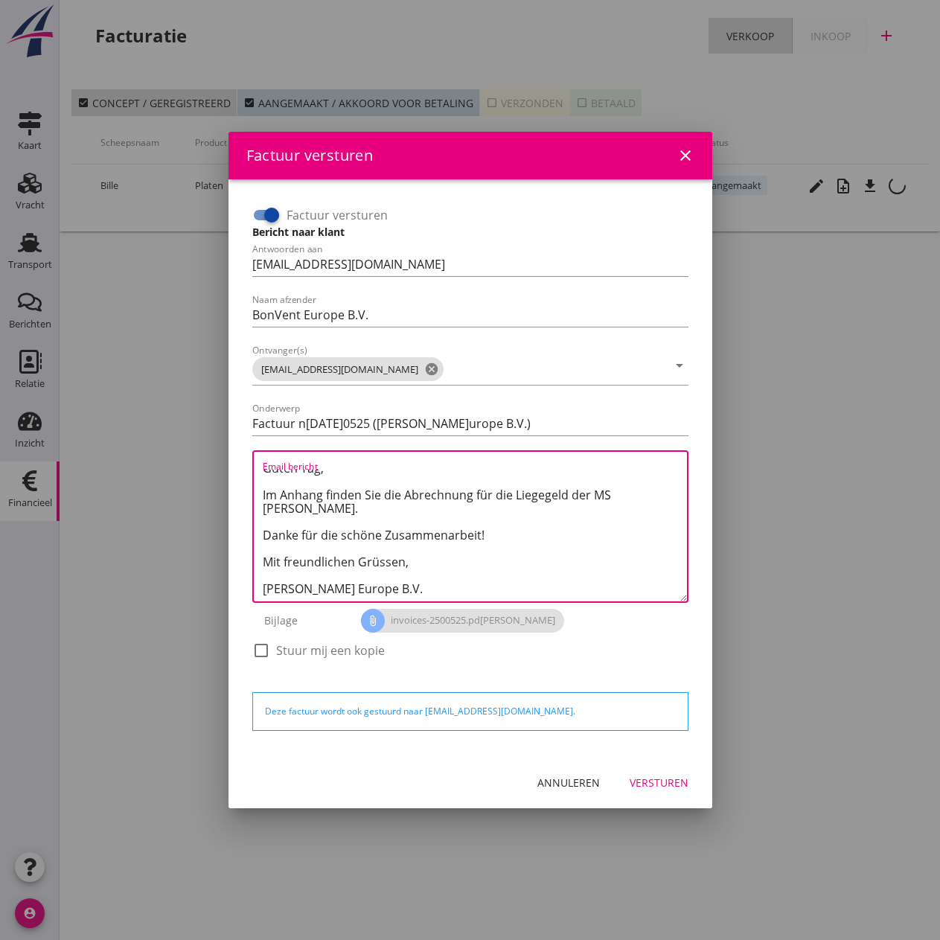
type textarea "Guten Tag, Im Anhang finden Sie die Abrechnung für die Liegegeld der MS [PERSON…"
click at [647, 780] on div "Versturen" at bounding box center [659, 783] width 59 height 16
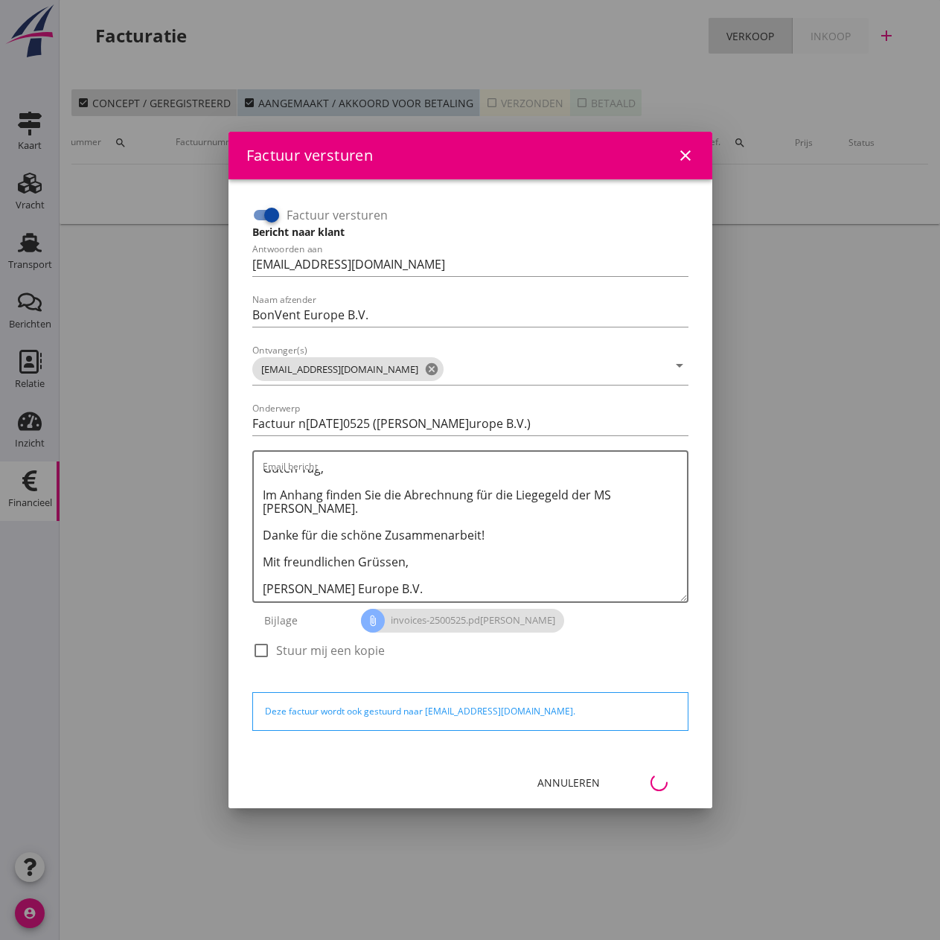
scroll to position [0, 66]
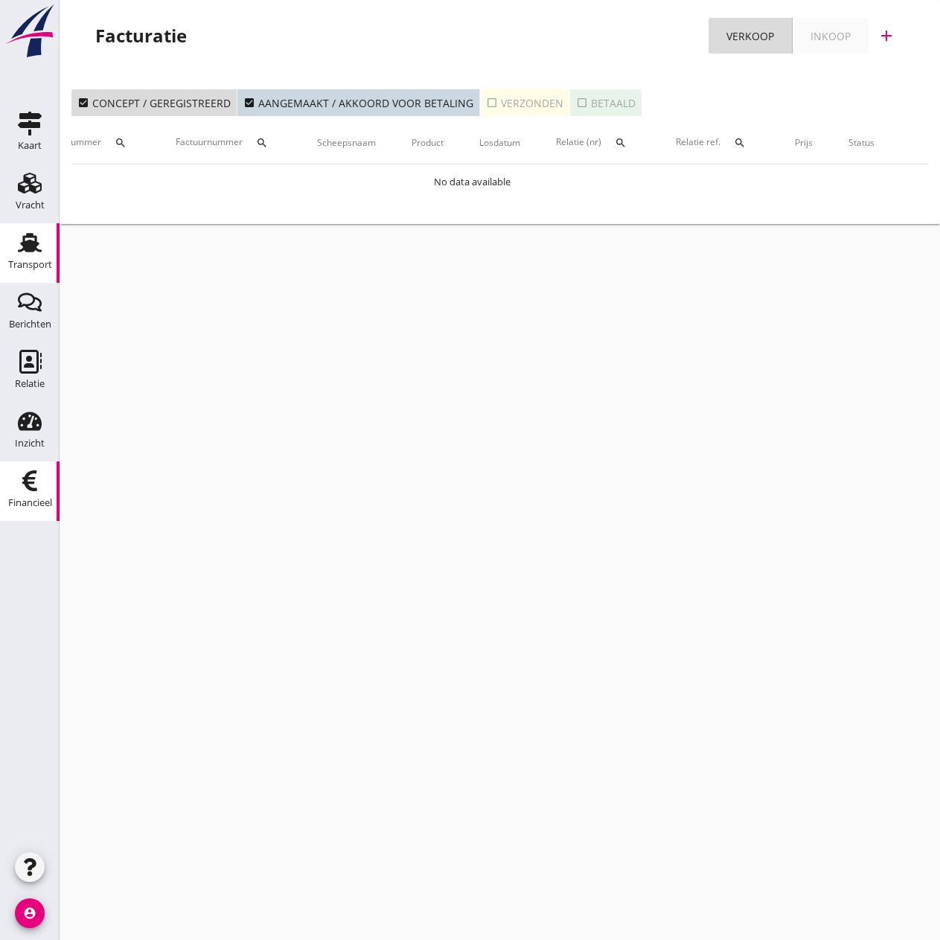
click at [36, 253] on icon "Transport" at bounding box center [30, 243] width 24 height 24
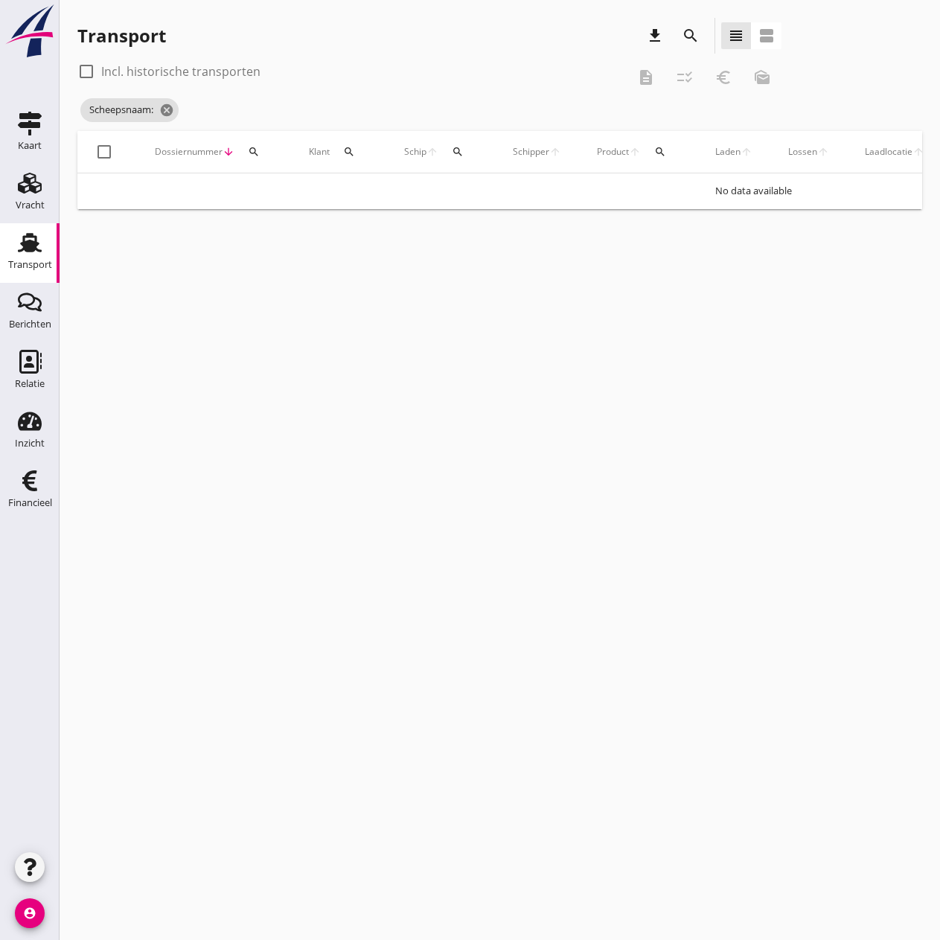
click at [86, 70] on div at bounding box center [86, 71] width 25 height 25
checkbox input "true"
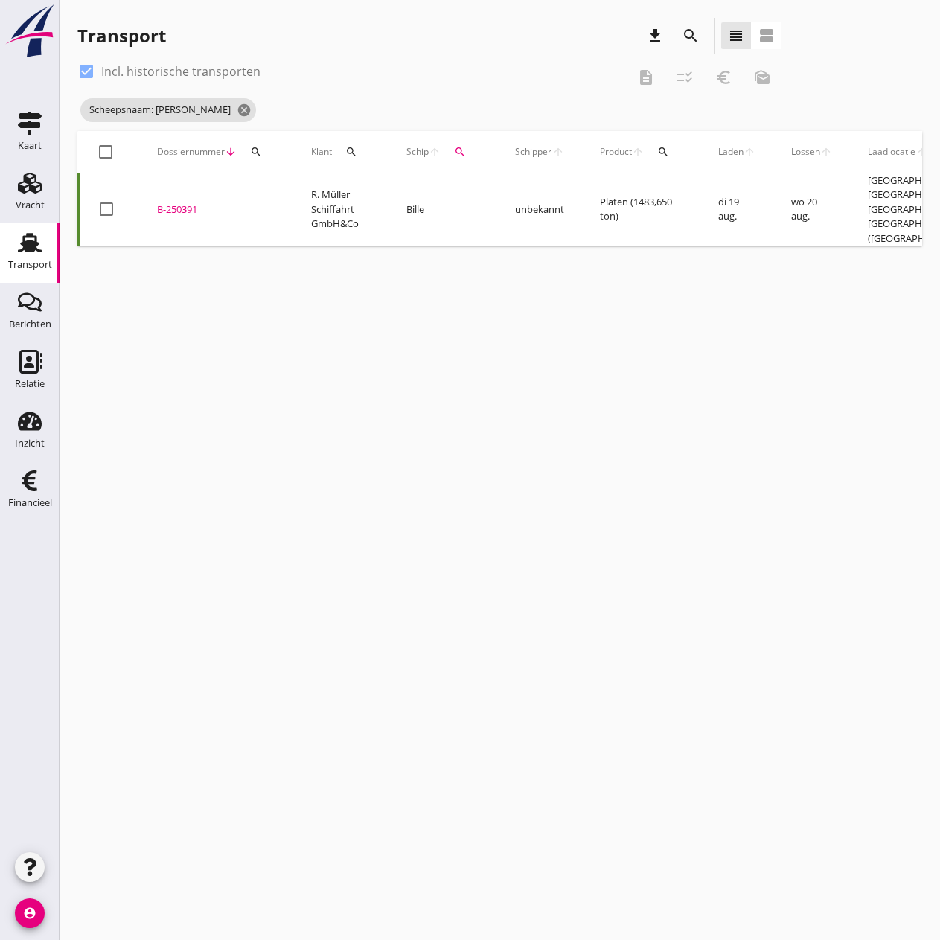
click at [171, 201] on td "B-250391 upload_file Drop hier uw bestand om het aan het dossier toe te voegen" at bounding box center [216, 210] width 154 height 73
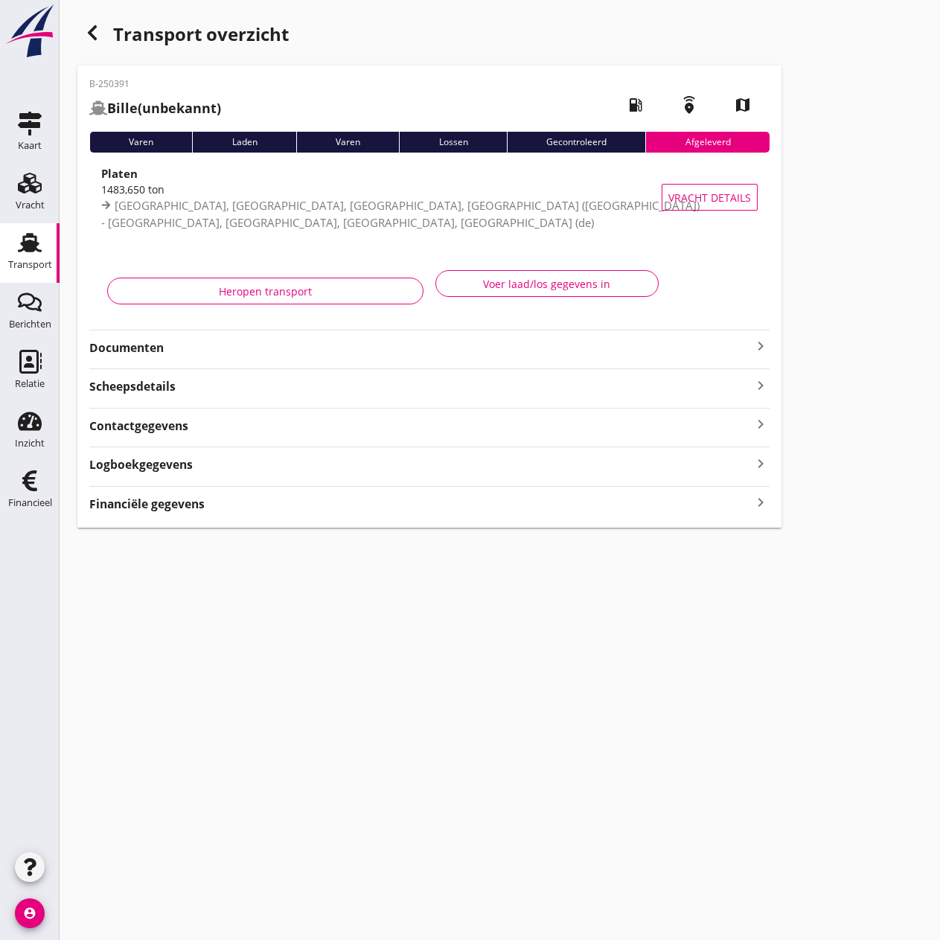
click at [160, 348] on strong "Documenten" at bounding box center [420, 348] width 663 height 17
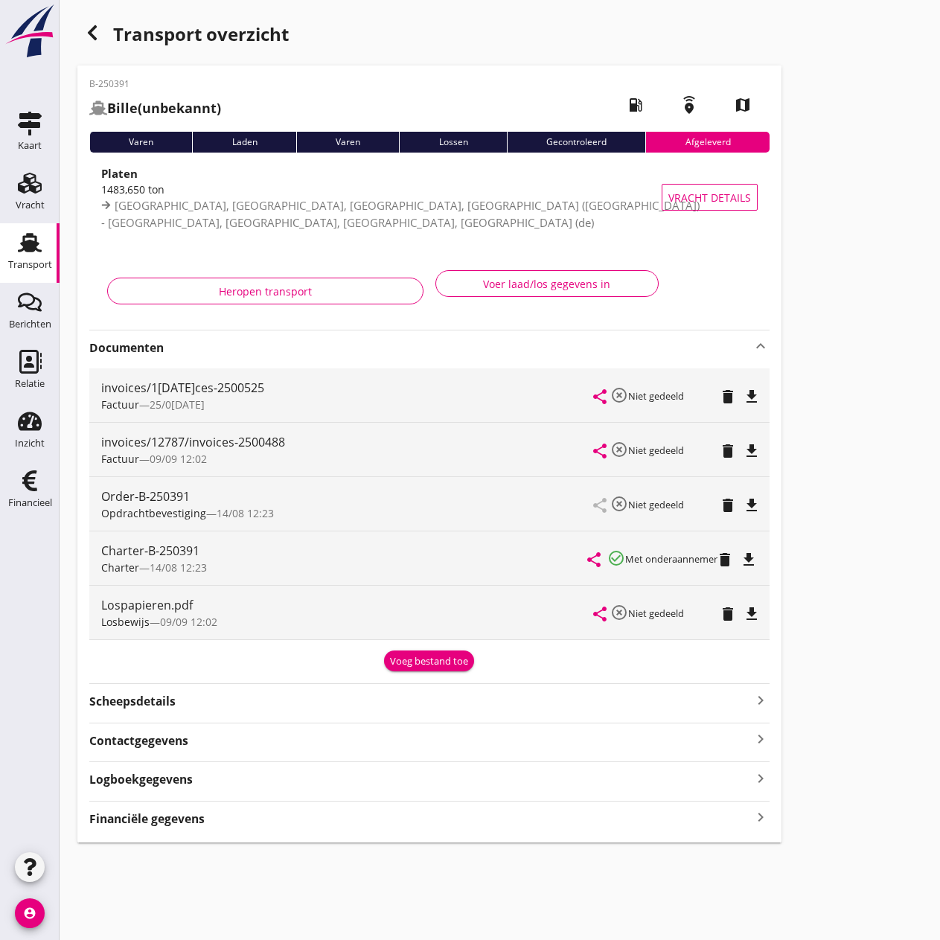
click at [435, 664] on div "Voeg bestand toe" at bounding box center [429, 662] width 78 height 15
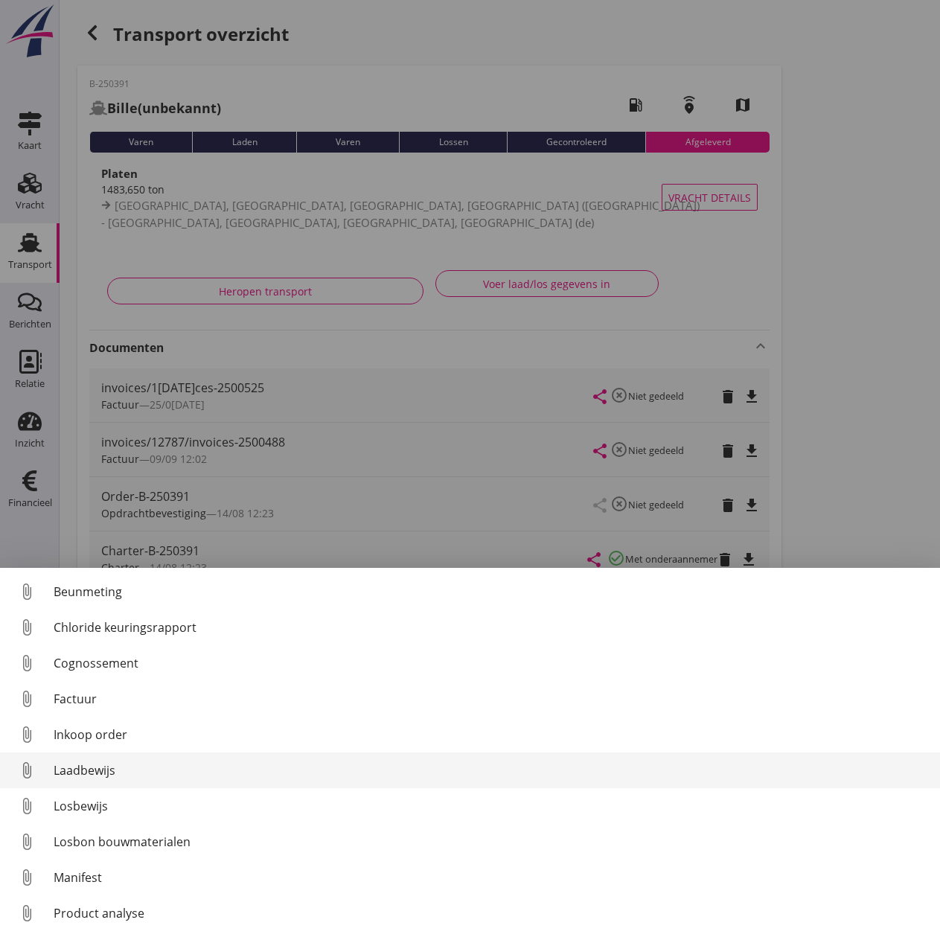
click at [76, 768] on div "Laadbewijs" at bounding box center [491, 771] width 875 height 18
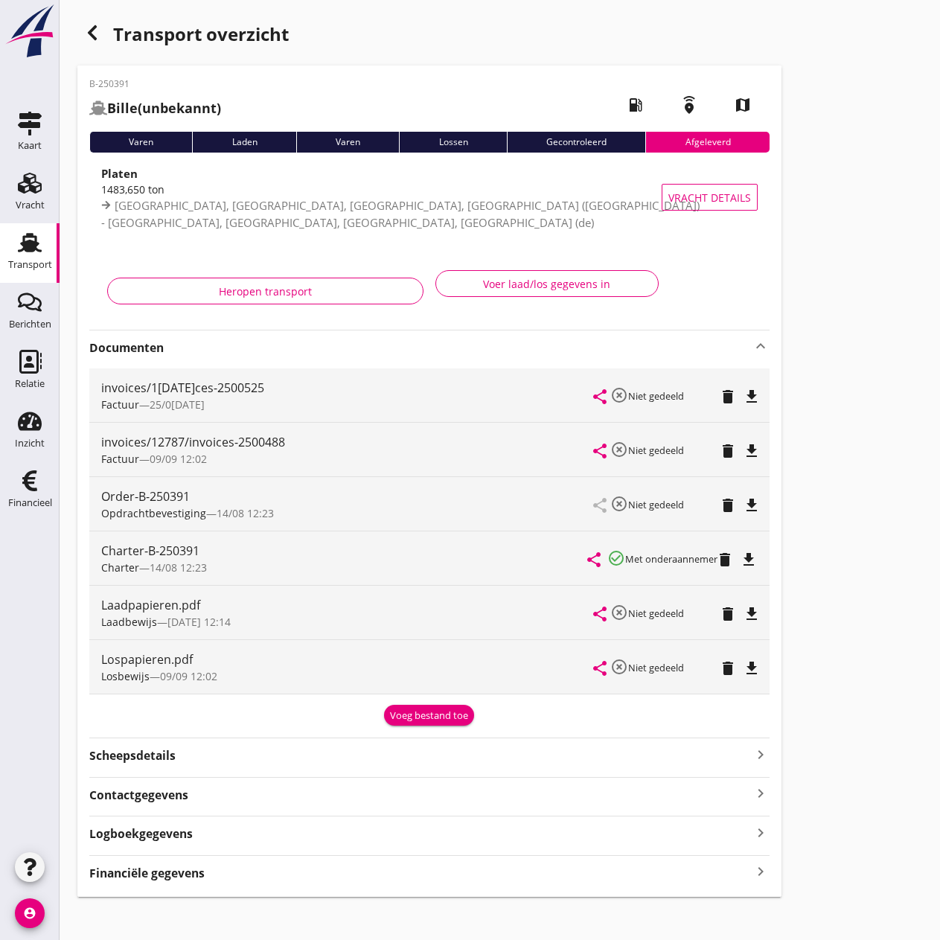
click at [31, 254] on icon "Transport" at bounding box center [30, 243] width 24 height 24
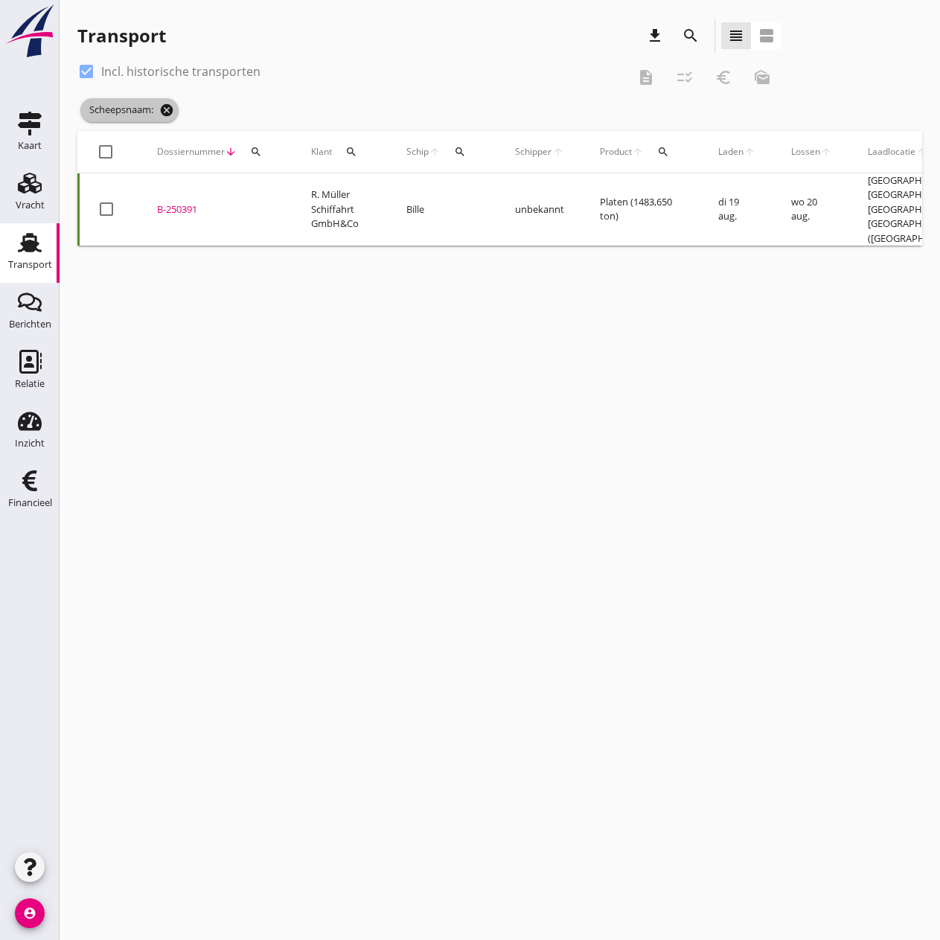
click at [171, 110] on icon "cancel" at bounding box center [166, 110] width 15 height 15
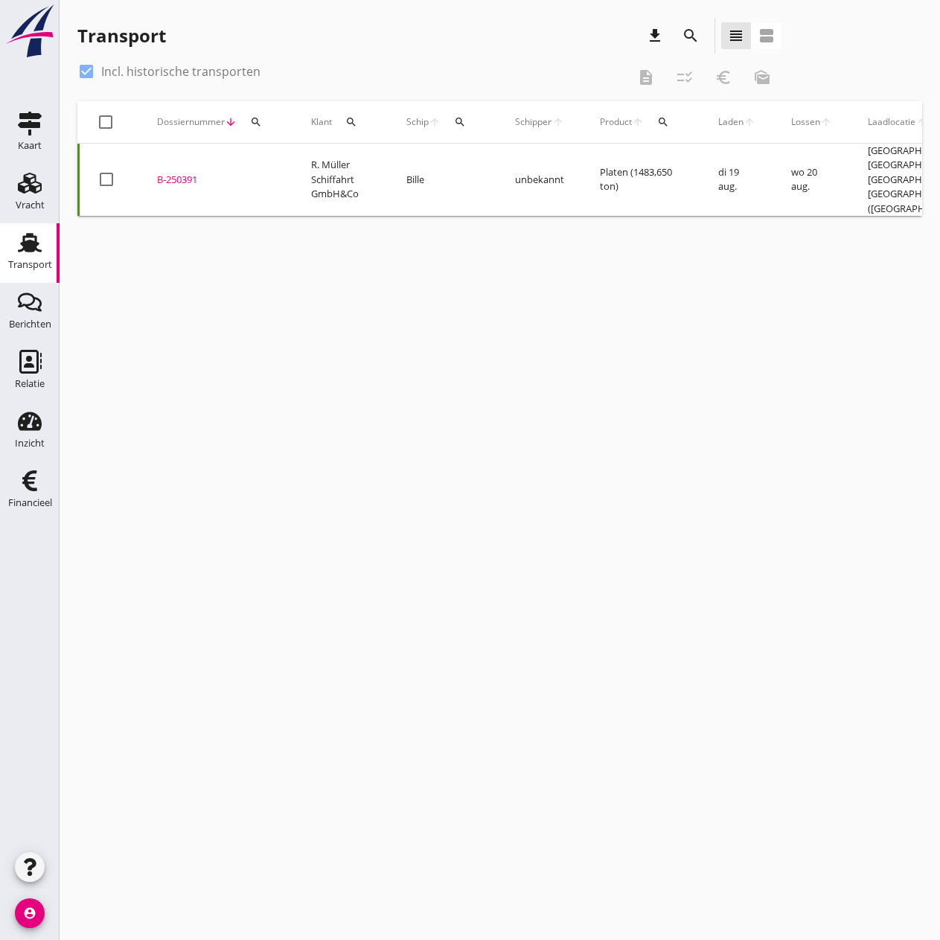
click at [92, 74] on div at bounding box center [86, 71] width 25 height 25
checkbox input "false"
click at [354, 448] on div "cancel You are impersonating another user. Transport download search view_headl…" at bounding box center [500, 470] width 881 height 940
